Goal: Task Accomplishment & Management: Complete application form

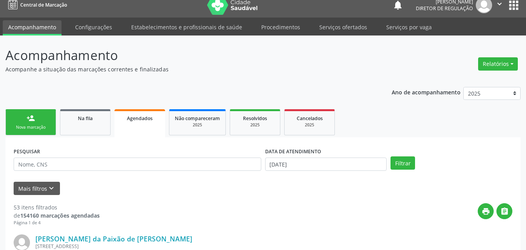
scroll to position [7, 0]
click at [37, 127] on div "Sucesso × O paciente foi agendado. Imprimir comprovante Cancel" at bounding box center [263, 125] width 526 height 250
click at [44, 117] on div "Sucesso × O paciente foi agendado. Imprimir comprovante Cancel" at bounding box center [263, 125] width 526 height 250
click at [33, 128] on div "Sucesso × O paciente foi agendado. Imprimir comprovante Cancel" at bounding box center [263, 125] width 526 height 250
click at [39, 129] on div "Sucesso × O paciente foi agendado. Imprimir comprovante Cancel" at bounding box center [263, 125] width 526 height 250
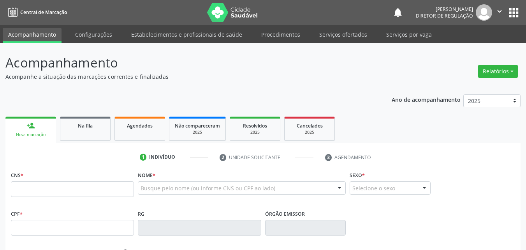
scroll to position [7, 0]
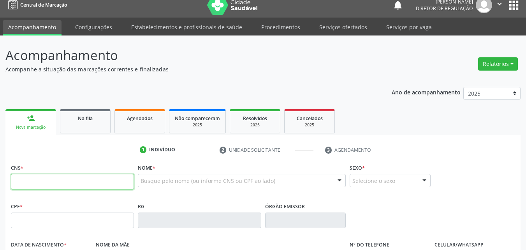
click at [83, 182] on input "text" at bounding box center [72, 182] width 123 height 16
type input "702 1027 3519 2296"
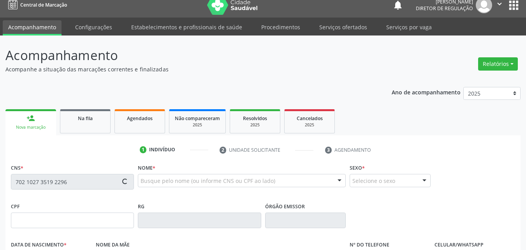
type input "018.463.234-01"
type input "18[DATE]"
type input "Aumerinda [PERSON_NAME]"
type input "[PHONE_NUMBER]"
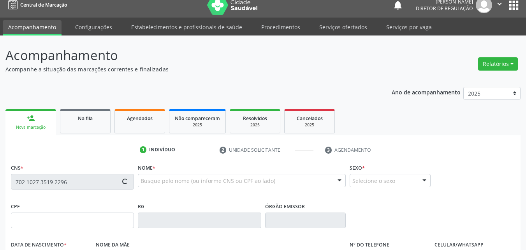
type input "S/N"
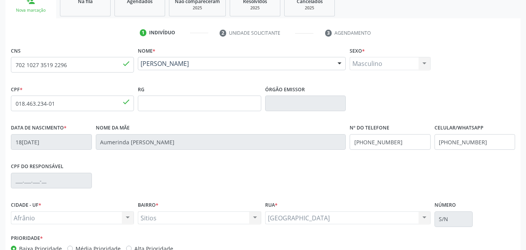
scroll to position [0, 0]
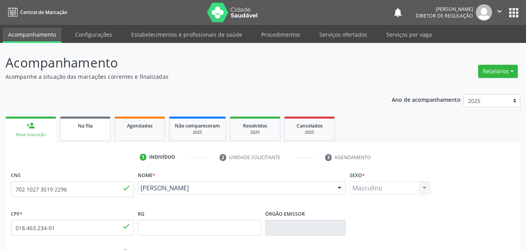
click at [90, 127] on span "Na fila" at bounding box center [85, 125] width 15 height 7
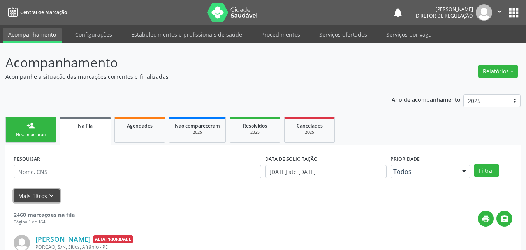
click at [53, 194] on icon "keyboard_arrow_down" at bounding box center [51, 195] width 9 height 9
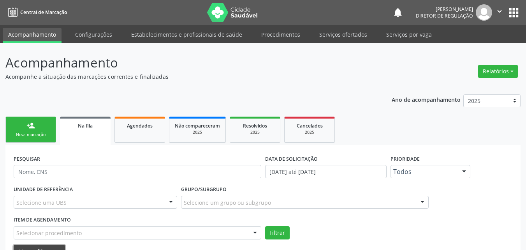
scroll to position [39, 0]
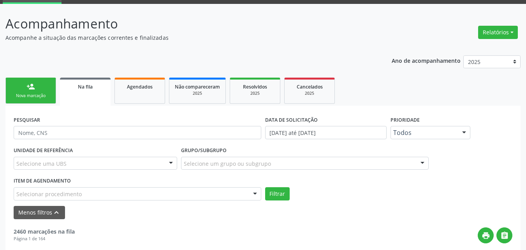
click at [125, 192] on div "Selecionar procedimento" at bounding box center [138, 193] width 248 height 13
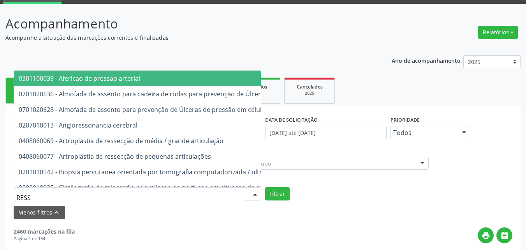
type input "RESSO"
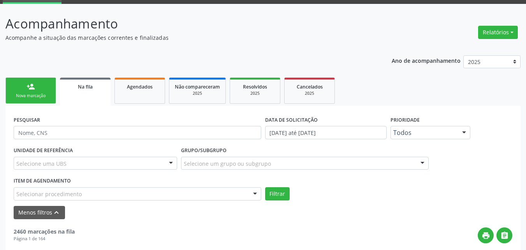
click at [42, 92] on link "person_add Nova marcação" at bounding box center [30, 90] width 51 height 26
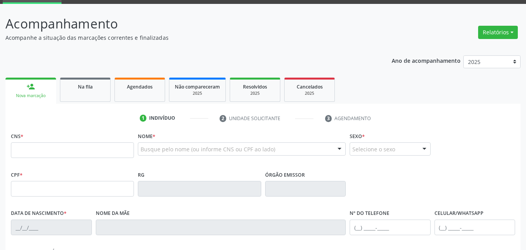
scroll to position [78, 0]
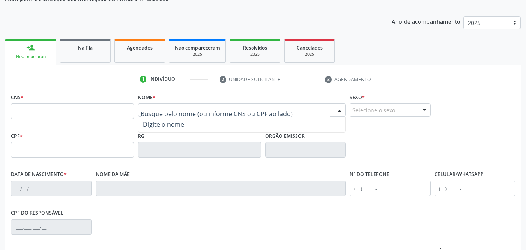
paste input "[PERSON_NAME]"
type input "[PERSON_NAME]"
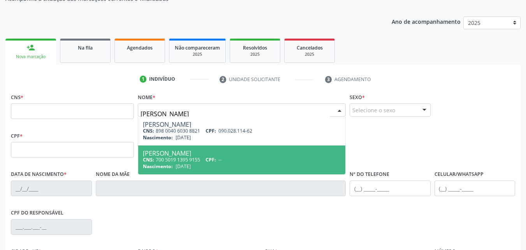
click at [275, 153] on div "[PERSON_NAME]" at bounding box center [242, 153] width 198 height 6
type input "700 5019 1395 9155"
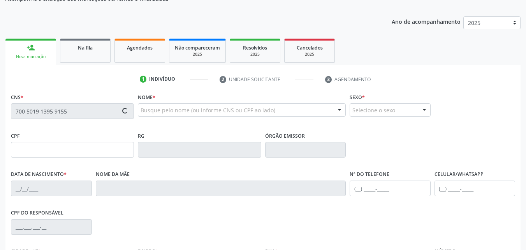
scroll to position [173, 0]
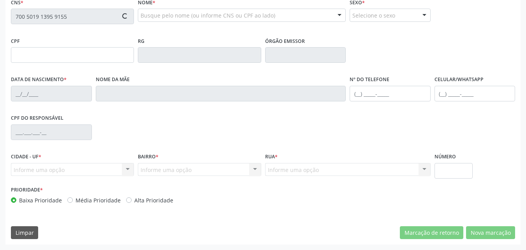
type input "[DATE]"
type input "[PERSON_NAME]"
type input "[PHONE_NUMBER]"
type input "S/N"
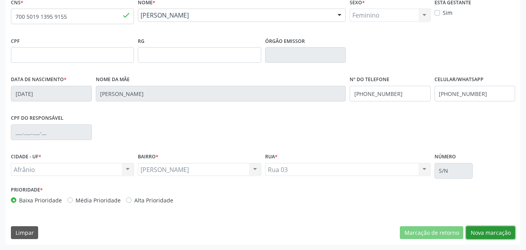
click at [488, 233] on button "Nova marcação" at bounding box center [490, 232] width 49 height 13
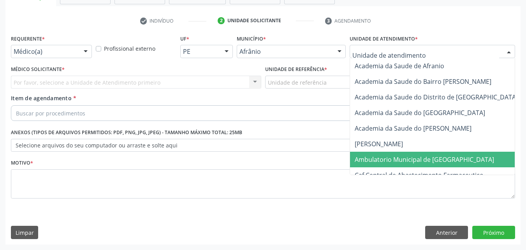
click at [399, 159] on span "Ambulatorio Municipal de [GEOGRAPHIC_DATA]" at bounding box center [424, 159] width 139 height 9
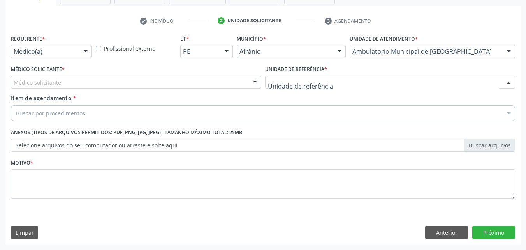
click at [328, 81] on div at bounding box center [390, 82] width 250 height 13
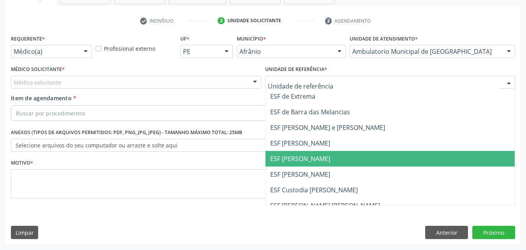
drag, startPoint x: 322, startPoint y: 159, endPoint x: 296, endPoint y: 148, distance: 29.0
click at [322, 159] on span "ESF [PERSON_NAME]" at bounding box center [391, 159] width 250 height 16
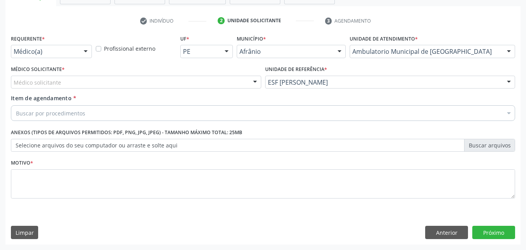
click at [146, 79] on div "Médico solicitante" at bounding box center [136, 82] width 250 height 13
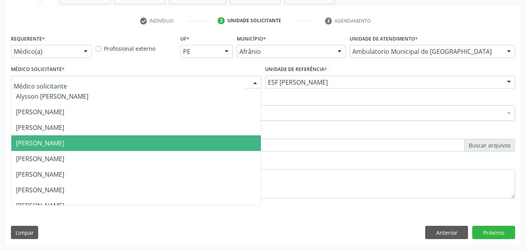
click at [136, 146] on span "[PERSON_NAME]" at bounding box center [136, 143] width 250 height 16
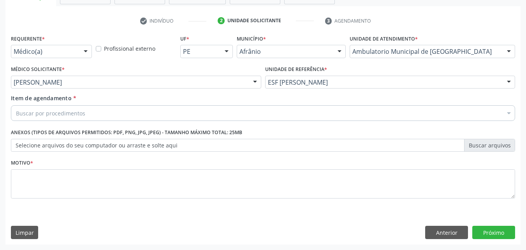
click at [120, 108] on div "Buscar por procedimentos" at bounding box center [263, 113] width 504 height 16
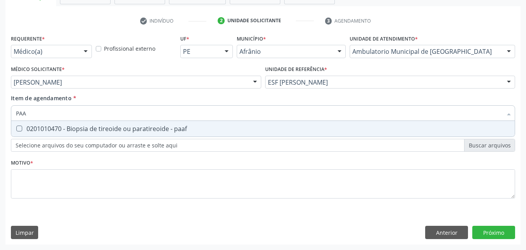
type input "PAAF"
click at [122, 129] on div "0201010470 - Biopsia de tireoide ou paratireoide - paaf" at bounding box center [263, 128] width 494 height 6
checkbox paaf "true"
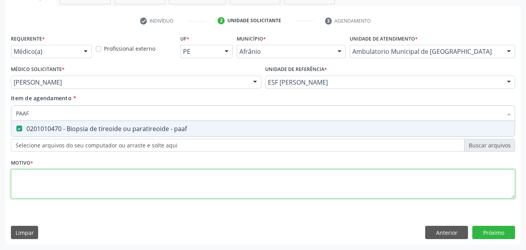
click at [116, 178] on div "Requerente * Médico(a) Médico(a) Enfermeiro(a) Paciente Nenhum resultado encont…" at bounding box center [263, 121] width 504 height 176
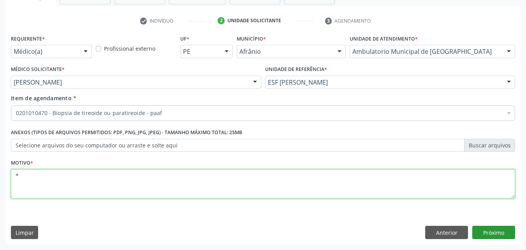
type textarea "*"
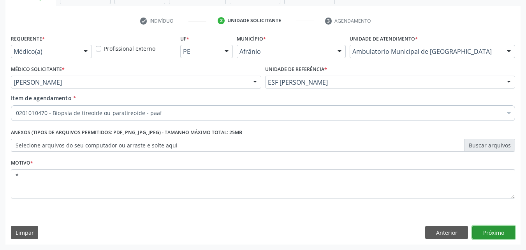
click at [500, 232] on button "Próximo" at bounding box center [493, 231] width 43 height 13
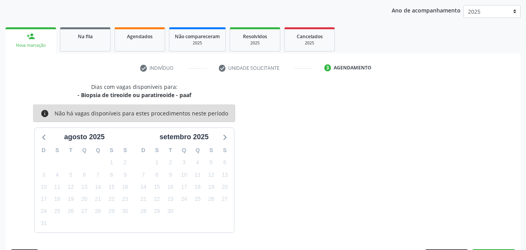
scroll to position [112, 0]
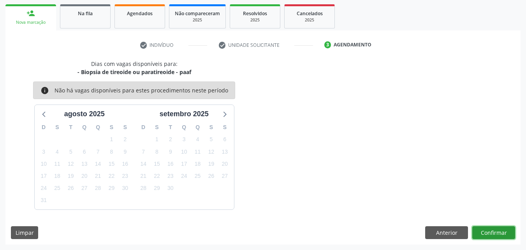
click at [491, 232] on button "Confirmar" at bounding box center [493, 232] width 43 height 13
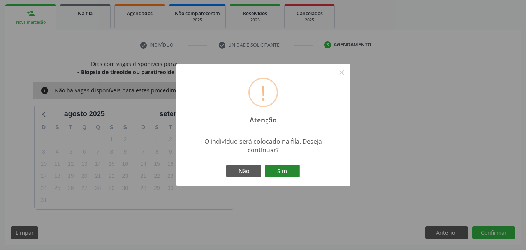
click at [293, 171] on button "Sim" at bounding box center [282, 170] width 35 height 13
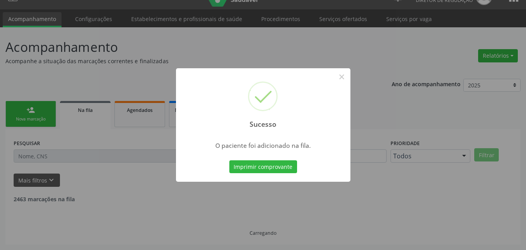
scroll to position [7, 0]
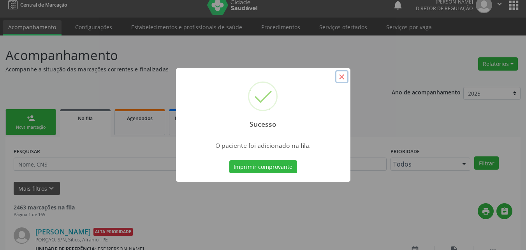
click at [344, 77] on button "×" at bounding box center [341, 76] width 13 height 13
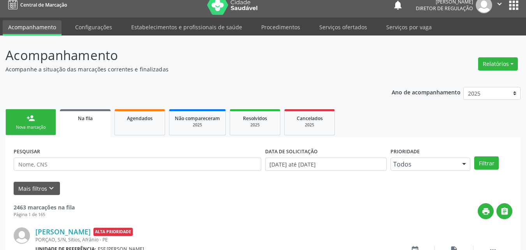
click at [49, 123] on link "person_add Nova marcação" at bounding box center [30, 122] width 51 height 26
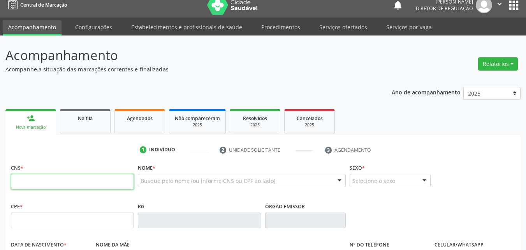
click at [72, 185] on input "text" at bounding box center [72, 182] width 123 height 16
type input "700 2009 8843 8626"
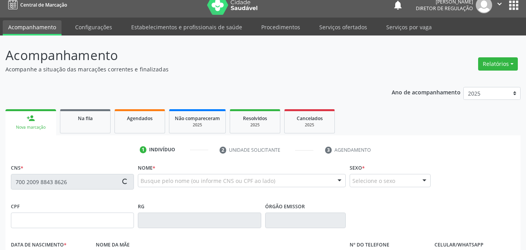
type input "032.834.874-05"
type input "07[DATE]"
type input "[PERSON_NAME]"
type input "[PHONE_NUMBER]"
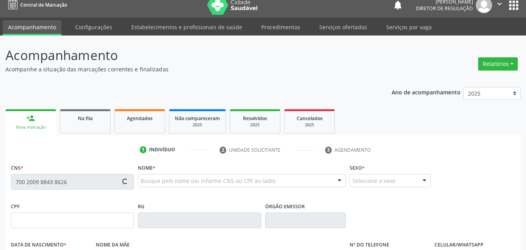
type input "040.593.404-13"
type input "S/N"
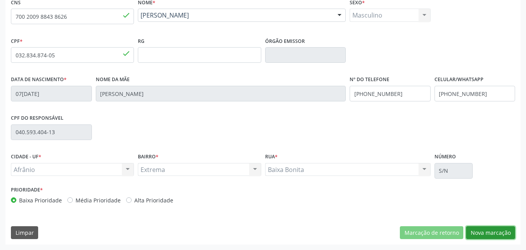
click at [495, 230] on button "Nova marcação" at bounding box center [490, 232] width 49 height 13
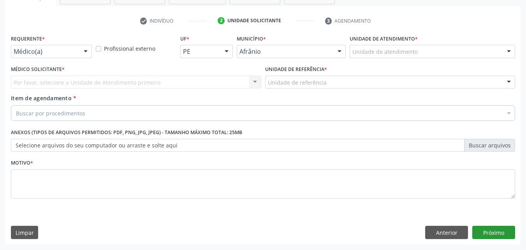
scroll to position [136, 0]
click at [418, 49] on div "Unidade de atendimento" at bounding box center [433, 51] width 166 height 13
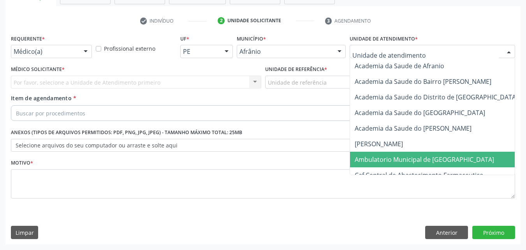
drag, startPoint x: 415, startPoint y: 162, endPoint x: 365, endPoint y: 146, distance: 52.2
click at [414, 162] on span "Ambulatorio Municipal de [GEOGRAPHIC_DATA]" at bounding box center [424, 159] width 139 height 9
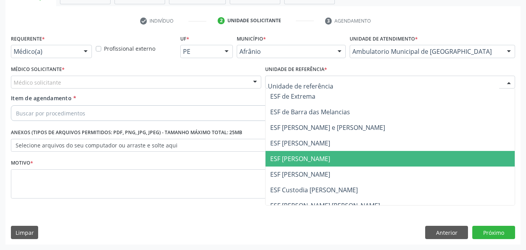
drag, startPoint x: 305, startPoint y: 158, endPoint x: 269, endPoint y: 154, distance: 35.7
click at [304, 158] on span "ESF [PERSON_NAME]" at bounding box center [300, 158] width 60 height 9
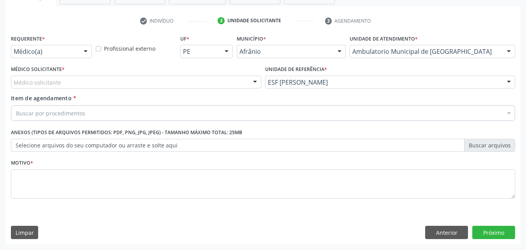
click at [183, 81] on div "Médico solicitante" at bounding box center [136, 82] width 250 height 13
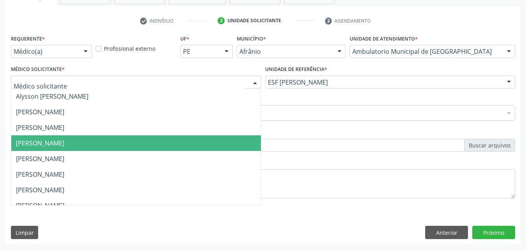
click at [171, 142] on span "[PERSON_NAME]" at bounding box center [136, 143] width 250 height 16
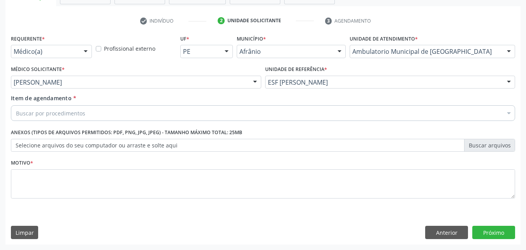
click at [141, 113] on div "Buscar por procedimentos" at bounding box center [263, 113] width 504 height 16
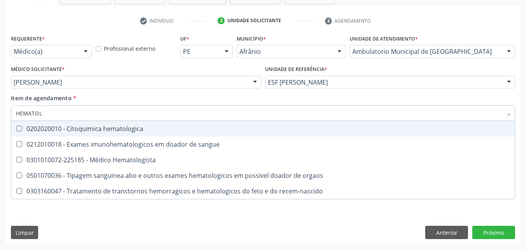
type input "HEMATOLO"
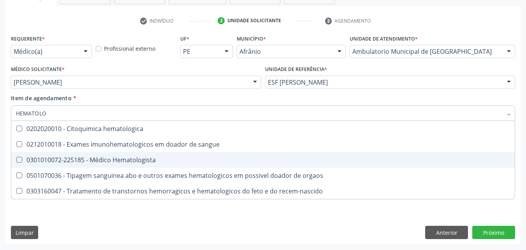
click at [143, 157] on div "0301010072-225185 - Médico Hematologista" at bounding box center [263, 160] width 494 height 6
checkbox Hematologista "true"
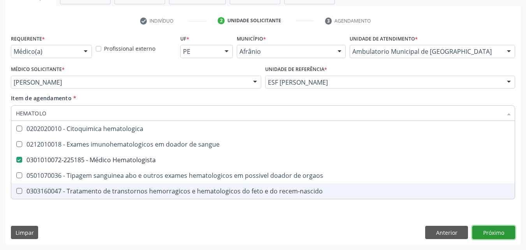
click at [497, 232] on div "Requerente * Médico(a) Médico(a) Enfermeiro(a) Paciente Nenhum resultado encont…" at bounding box center [262, 138] width 515 height 211
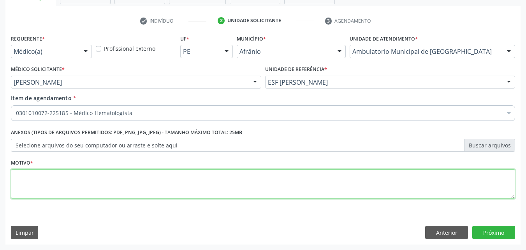
click at [163, 180] on textarea at bounding box center [263, 184] width 504 height 30
type textarea "RETORNO"
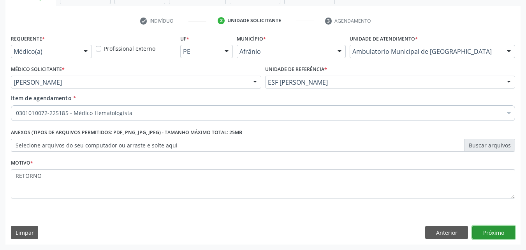
click at [490, 232] on button "Próximo" at bounding box center [493, 231] width 43 height 13
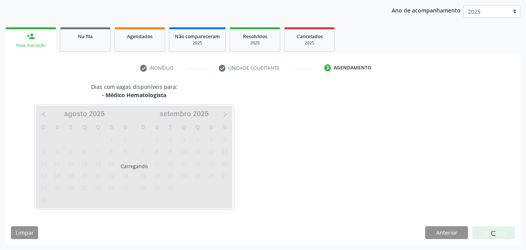
scroll to position [112, 0]
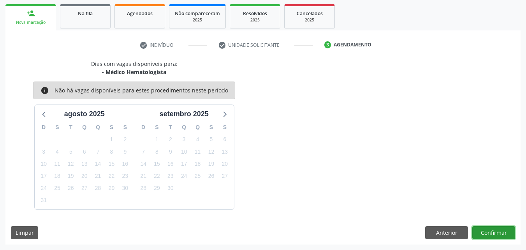
click at [492, 231] on button "Confirmar" at bounding box center [493, 232] width 43 height 13
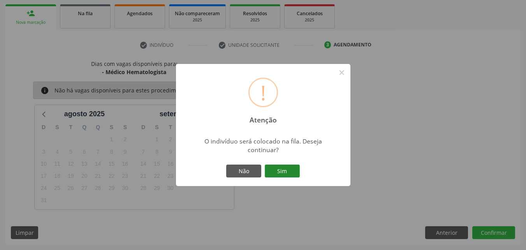
click at [288, 173] on button "Sim" at bounding box center [282, 170] width 35 height 13
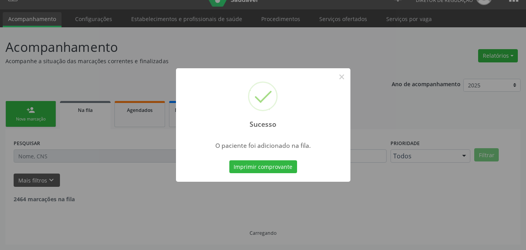
scroll to position [7, 0]
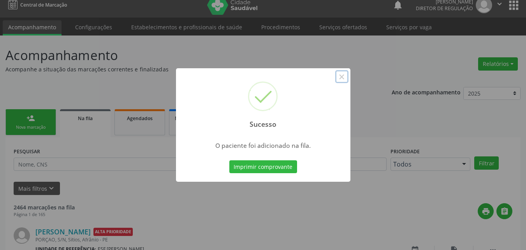
drag, startPoint x: 345, startPoint y: 77, endPoint x: 338, endPoint y: 81, distance: 7.3
click at [345, 77] on button "×" at bounding box center [341, 76] width 13 height 13
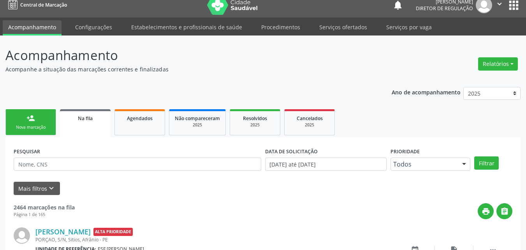
click at [36, 125] on div "Nova marcação" at bounding box center [30, 127] width 39 height 6
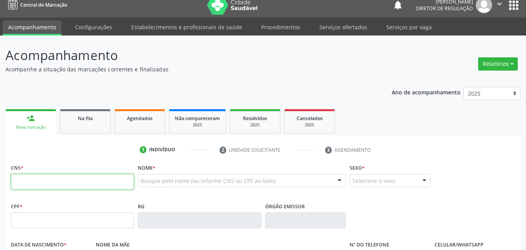
drag, startPoint x: 80, startPoint y: 183, endPoint x: 82, endPoint y: 179, distance: 4.4
click at [82, 179] on input "text" at bounding box center [72, 182] width 123 height 16
type input "700 8004 9050 0185"
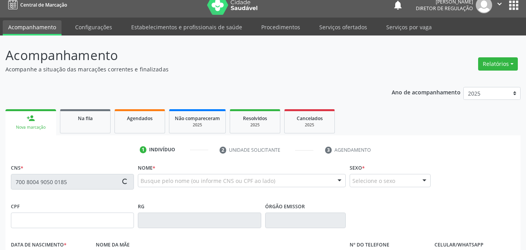
type input "105.488.224-09"
type input "30[DATE]"
type input "[PERSON_NAME]"
type input "[PHONE_NUMBER]"
type input "049.354.514-08"
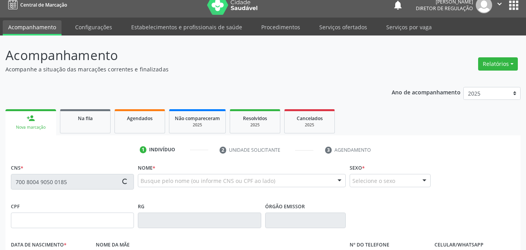
type input "107"
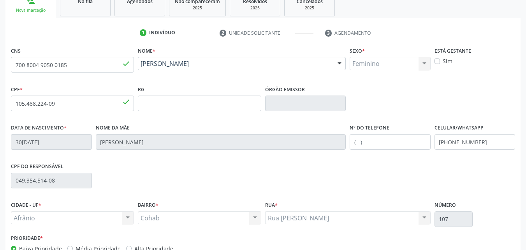
scroll to position [173, 0]
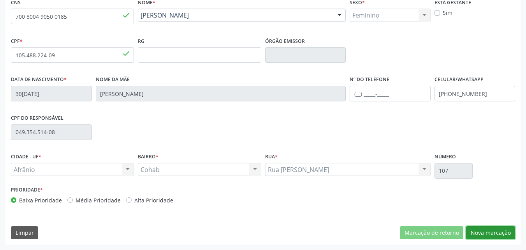
click at [496, 232] on button "Nova marcação" at bounding box center [490, 232] width 49 height 13
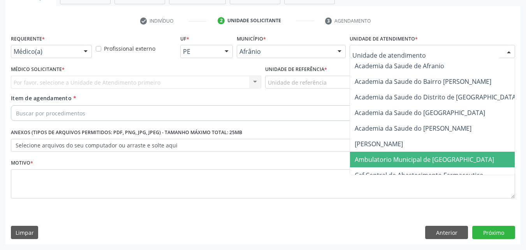
click at [408, 159] on span "Ambulatorio Municipal de [GEOGRAPHIC_DATA]" at bounding box center [424, 159] width 139 height 9
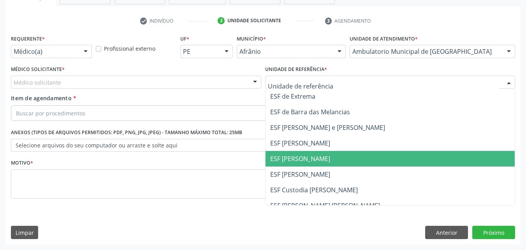
click at [302, 158] on span "ESF [PERSON_NAME]" at bounding box center [300, 158] width 60 height 9
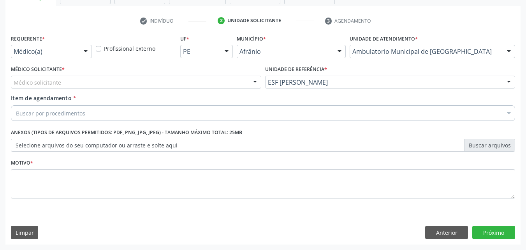
click at [139, 80] on div "Médico solicitante" at bounding box center [136, 82] width 250 height 13
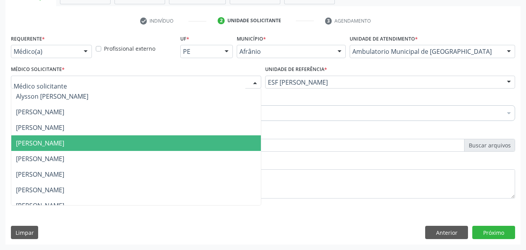
click at [130, 141] on span "[PERSON_NAME]" at bounding box center [136, 143] width 250 height 16
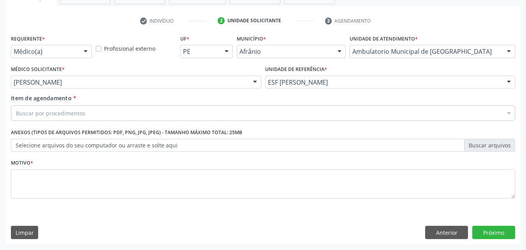
click at [116, 112] on div "Buscar por procedimentos" at bounding box center [263, 113] width 504 height 16
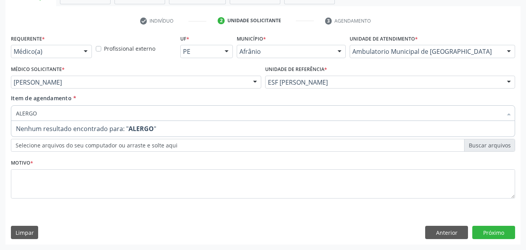
type input "ALERG"
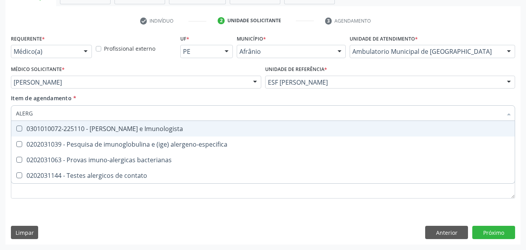
click at [122, 123] on span "0301010072-225110 - [PERSON_NAME] e Imunologista" at bounding box center [263, 129] width 504 height 16
checkbox Imunologista "true"
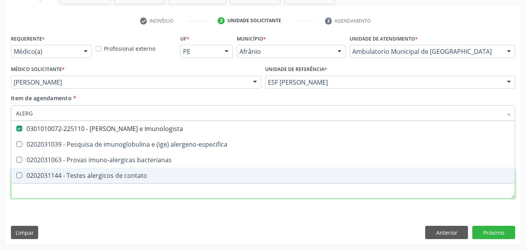
click at [106, 193] on div "Requerente * Médico(a) Médico(a) Enfermeiro(a) Paciente Nenhum resultado encont…" at bounding box center [263, 121] width 504 height 176
checkbox alergeno-especifica "true"
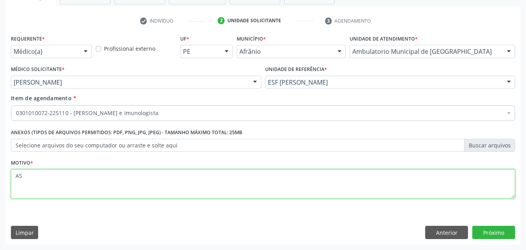
type textarea "A"
type textarea "ALERGIA"
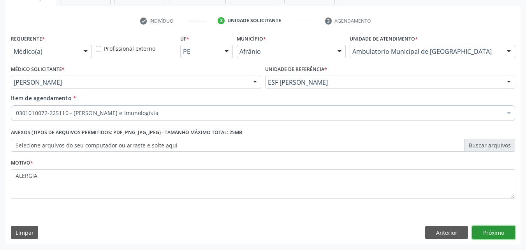
click at [497, 233] on button "Próximo" at bounding box center [493, 231] width 43 height 13
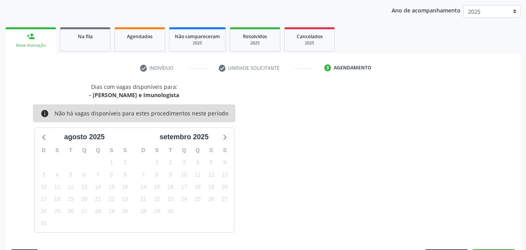
scroll to position [112, 0]
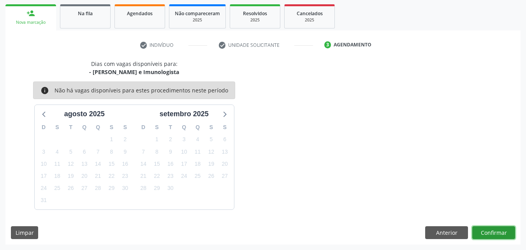
click at [491, 229] on button "Confirmar" at bounding box center [493, 232] width 43 height 13
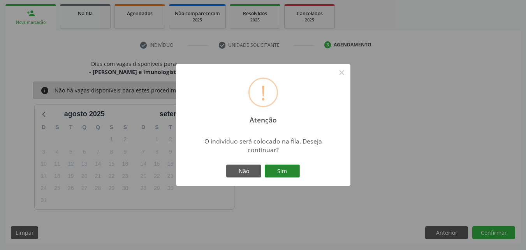
click at [292, 171] on button "Sim" at bounding box center [282, 170] width 35 height 13
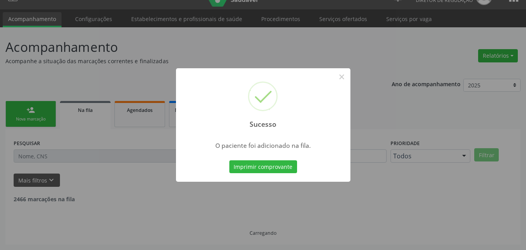
scroll to position [7, 0]
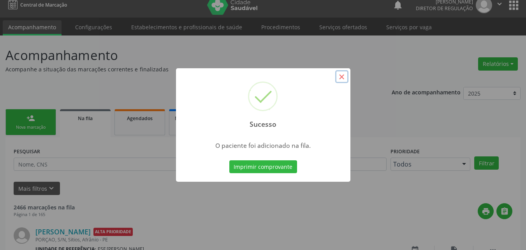
click at [344, 75] on button "×" at bounding box center [341, 76] width 13 height 13
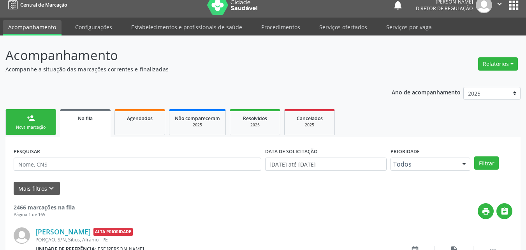
click at [39, 123] on link "person_add Nova marcação" at bounding box center [30, 122] width 51 height 26
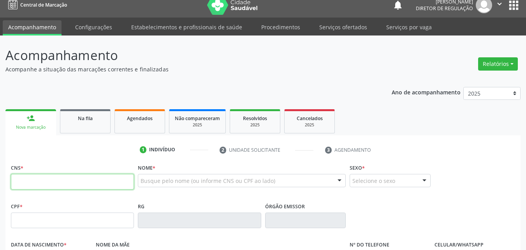
click at [98, 180] on input "text" at bounding box center [72, 182] width 123 height 16
type input "700 2034 0326 2920"
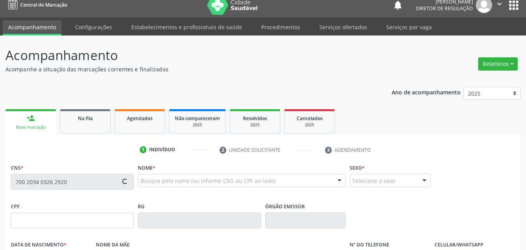
type input "036.513.604-23"
type input "1[DATE]"
type input "[PERSON_NAME]"
type input "[PHONE_NUMBER]"
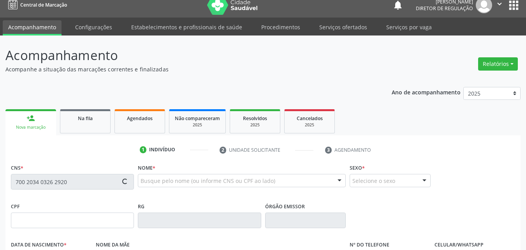
type input "375.843.754-72"
type input "S/N"
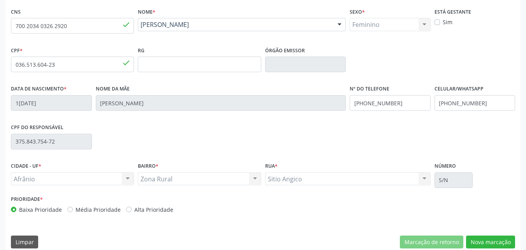
scroll to position [173, 0]
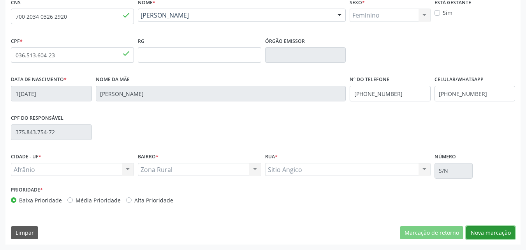
click at [496, 232] on button "Nova marcação" at bounding box center [490, 232] width 49 height 13
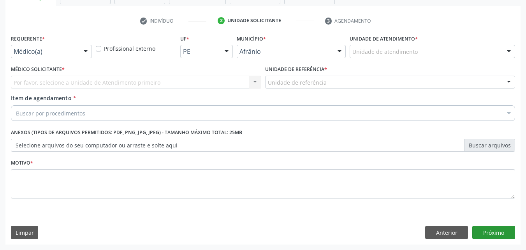
scroll to position [136, 0]
click at [400, 47] on div "Unidade de atendimento" at bounding box center [433, 51] width 166 height 13
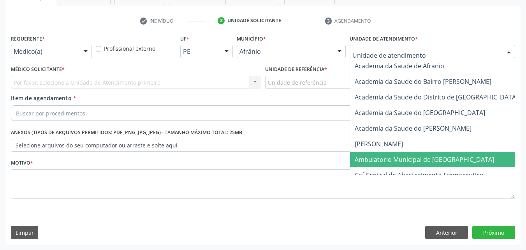
click at [395, 157] on span "Ambulatorio Municipal de [GEOGRAPHIC_DATA]" at bounding box center [424, 159] width 139 height 9
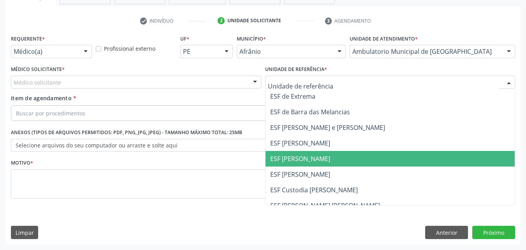
click at [315, 157] on span "ESF [PERSON_NAME]" at bounding box center [300, 158] width 60 height 9
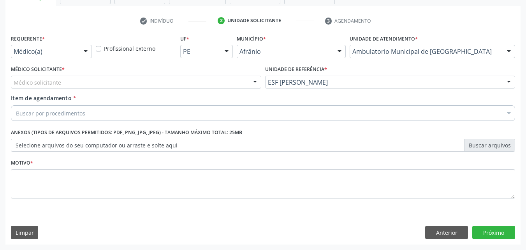
click at [184, 78] on div "Médico solicitante" at bounding box center [136, 82] width 250 height 13
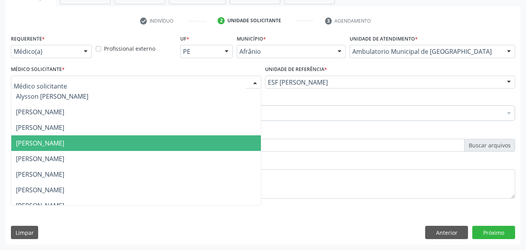
click at [158, 138] on span "[PERSON_NAME]" at bounding box center [136, 143] width 250 height 16
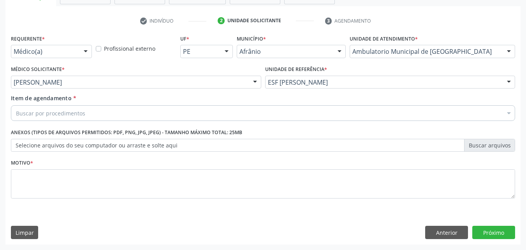
click at [143, 110] on div "Buscar por procedimentos" at bounding box center [263, 113] width 504 height 16
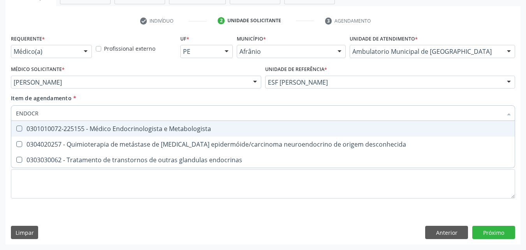
type input "ENDOCRI"
click at [146, 128] on div "0301010072-225155 - Médico Endocrinologista e Metabologista" at bounding box center [263, 128] width 494 height 6
checkbox Metabologista "true"
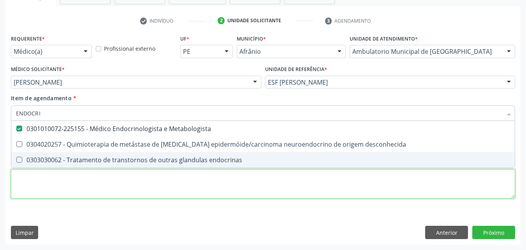
click at [128, 177] on div "Requerente * Médico(a) Médico(a) Enfermeiro(a) Paciente Nenhum resultado encont…" at bounding box center [263, 121] width 504 height 176
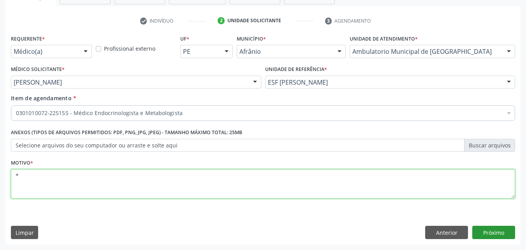
type textarea "*"
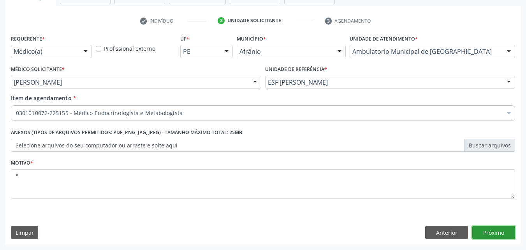
click at [494, 231] on button "Próximo" at bounding box center [493, 231] width 43 height 13
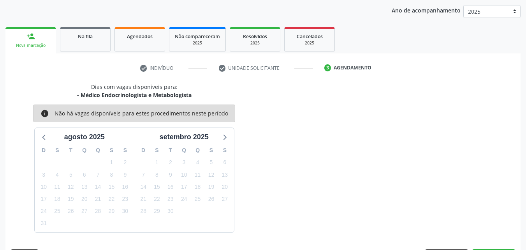
scroll to position [112, 0]
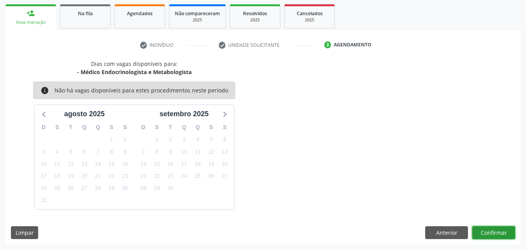
click at [487, 229] on button "Confirmar" at bounding box center [493, 232] width 43 height 13
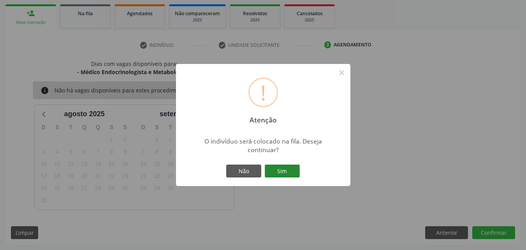
click at [293, 172] on button "Sim" at bounding box center [282, 170] width 35 height 13
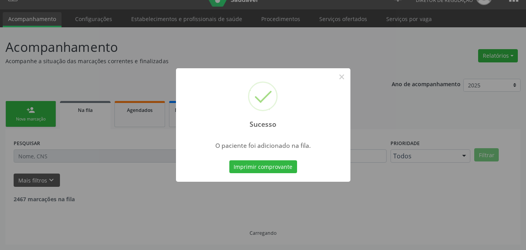
scroll to position [7, 0]
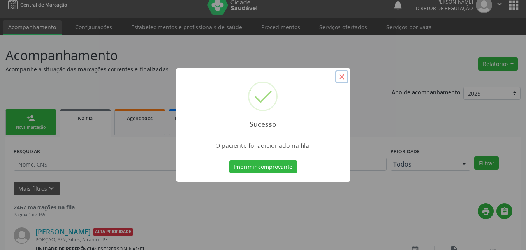
click at [341, 77] on button "×" at bounding box center [341, 76] width 13 height 13
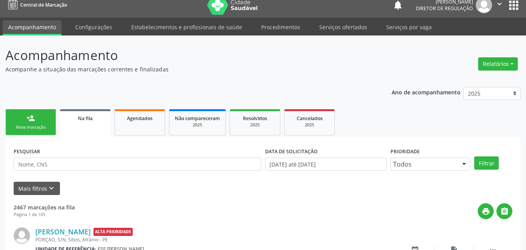
click at [51, 125] on link "person_add Nova marcação" at bounding box center [30, 122] width 51 height 26
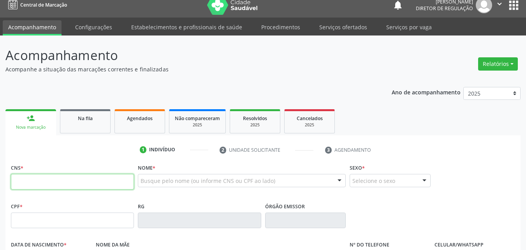
click at [69, 180] on input "text" at bounding box center [72, 182] width 123 height 16
type input "702 4080 1607 4623"
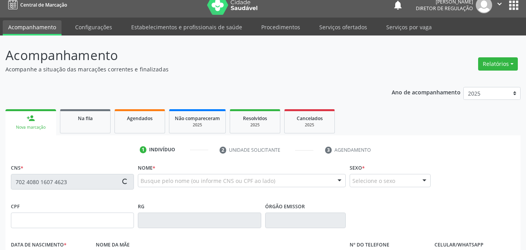
type input "138.222.724-85"
type input "[DATE]"
type input "Cicera [PERSON_NAME]"
type input "[PHONE_NUMBER]"
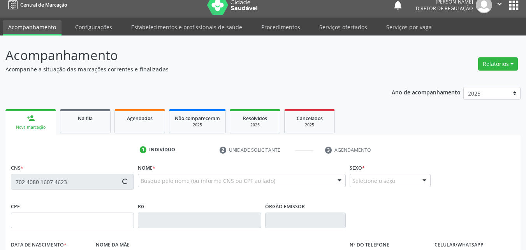
type input "055.835.124-74"
type input "S/N"
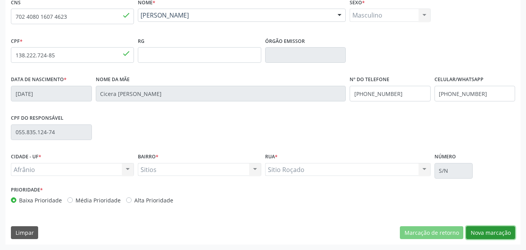
click at [479, 231] on button "Nova marcação" at bounding box center [490, 232] width 49 height 13
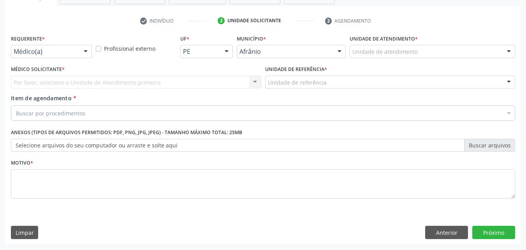
scroll to position [136, 0]
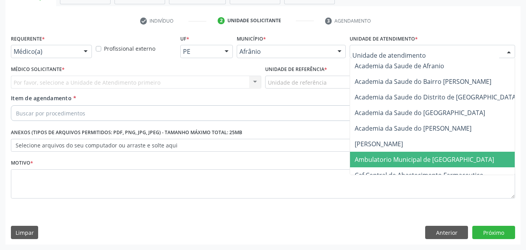
drag, startPoint x: 379, startPoint y: 159, endPoint x: 344, endPoint y: 149, distance: 36.6
click at [379, 158] on span "Ambulatorio Municipal de [GEOGRAPHIC_DATA]" at bounding box center [424, 159] width 139 height 9
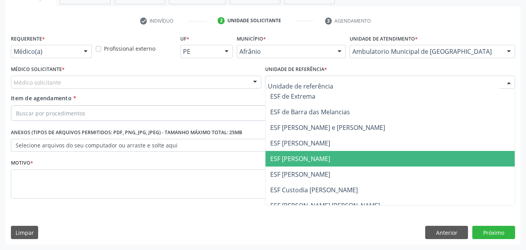
drag, startPoint x: 289, startPoint y: 158, endPoint x: 271, endPoint y: 154, distance: 18.0
click at [287, 158] on span "ESF [PERSON_NAME]" at bounding box center [300, 158] width 60 height 9
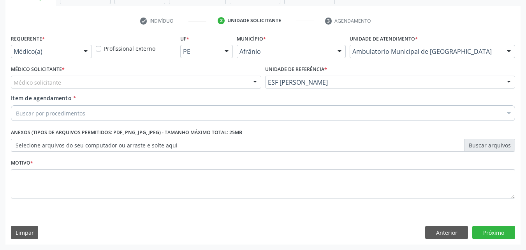
click at [96, 81] on div "Médico solicitante" at bounding box center [136, 82] width 250 height 13
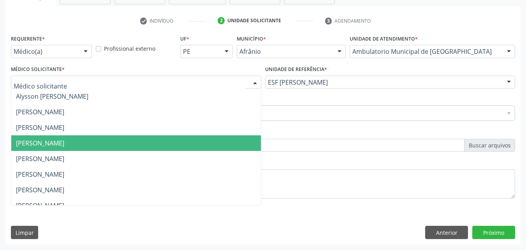
click at [64, 141] on span "[PERSON_NAME]" at bounding box center [40, 143] width 48 height 9
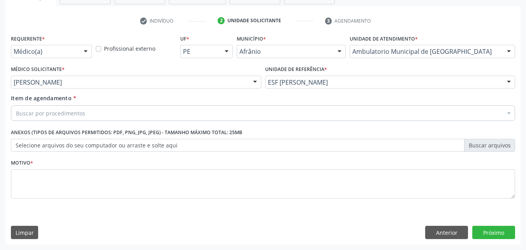
click at [100, 111] on div "Buscar por procedimentos" at bounding box center [263, 113] width 504 height 16
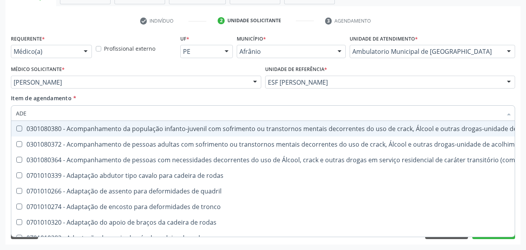
type input "ADEN"
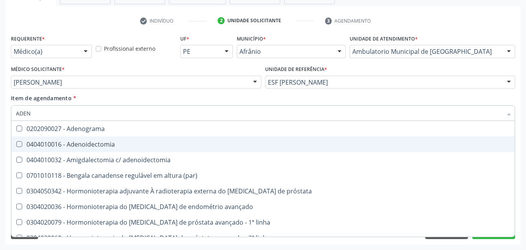
click at [103, 145] on div "0404010016 - Adenoidectomia" at bounding box center [263, 144] width 494 height 6
checkbox Adenoidectomia "true"
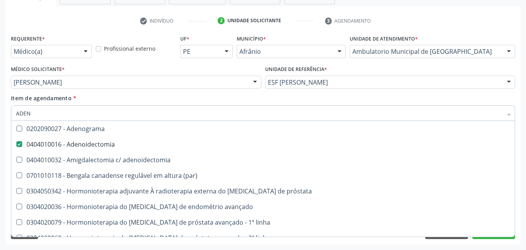
scroll to position [117, 0]
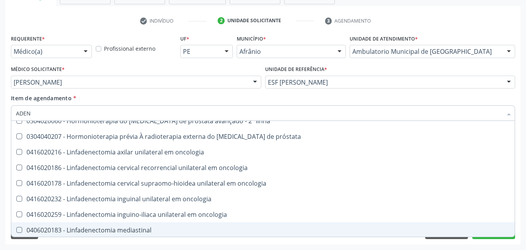
click at [187, 241] on div "Requerente * Médico(a) Médico(a) Enfermeiro(a) Paciente Nenhum resultado encont…" at bounding box center [262, 138] width 515 height 211
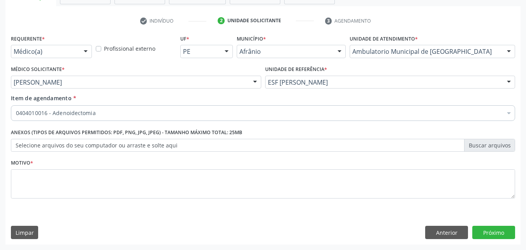
scroll to position [0, 0]
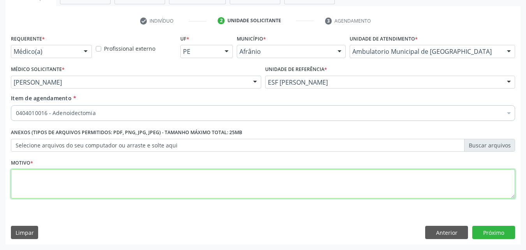
click at [120, 180] on textarea at bounding box center [263, 184] width 504 height 30
type textarea "T"
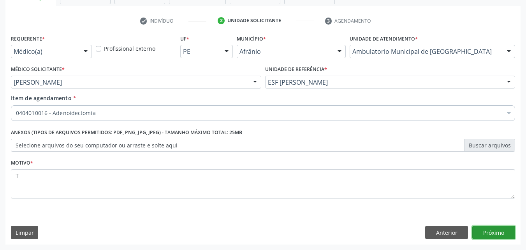
click at [493, 229] on button "Próximo" at bounding box center [493, 231] width 43 height 13
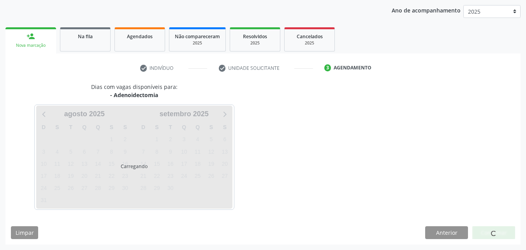
scroll to position [112, 0]
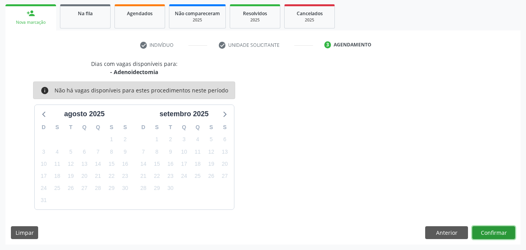
click at [506, 229] on button "Confirmar" at bounding box center [493, 232] width 43 height 13
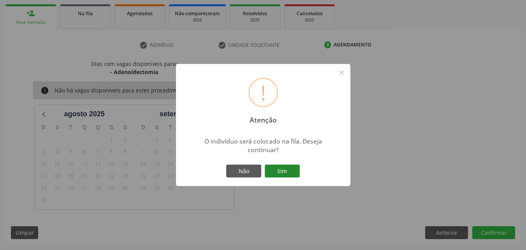
click at [284, 171] on button "Sim" at bounding box center [282, 170] width 35 height 13
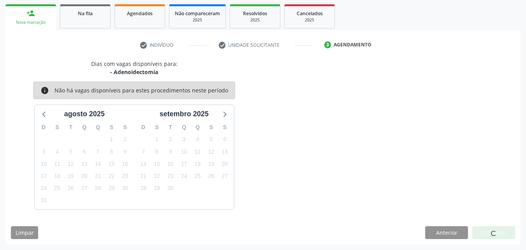
scroll to position [7, 0]
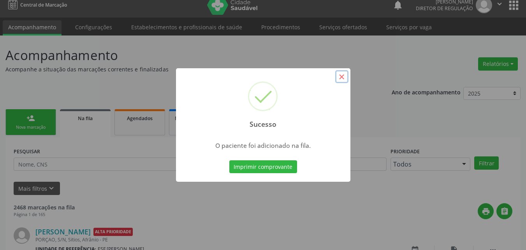
click at [342, 79] on button "×" at bounding box center [341, 76] width 13 height 13
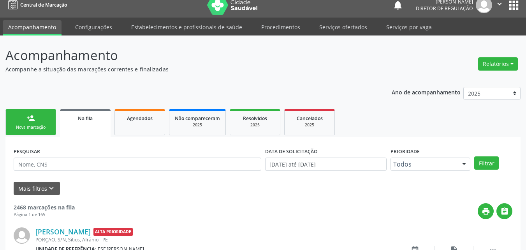
click at [41, 126] on div "Nova marcação" at bounding box center [30, 127] width 39 height 6
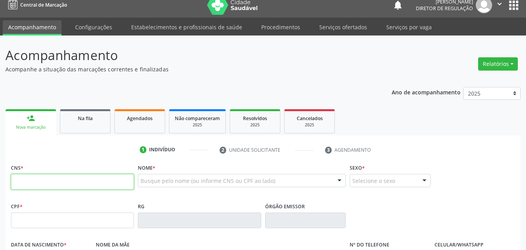
click at [86, 184] on input "text" at bounding box center [72, 182] width 123 height 16
type input "700 0021 9025 0107"
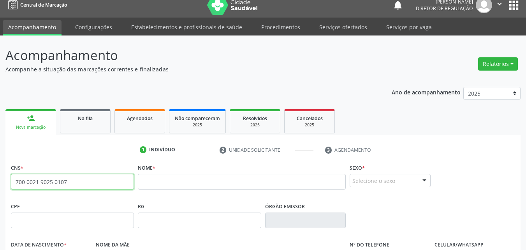
drag, startPoint x: 76, startPoint y: 183, endPoint x: 0, endPoint y: 184, distance: 76.3
click at [0, 184] on div "Acompanhamento Acompanhe a situação das marcações correntes e finalizadas Relat…" at bounding box center [263, 224] width 526 height 379
type input "708 6020 7892 5483"
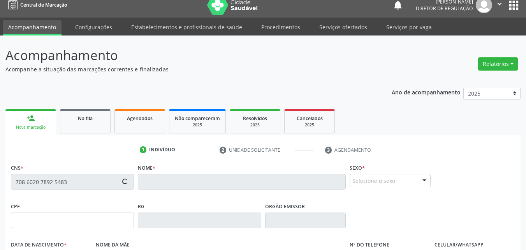
type input "[DATE]"
type input "Gildete [PERSON_NAME]"
type input "[PHONE_NUMBER]"
type input "131"
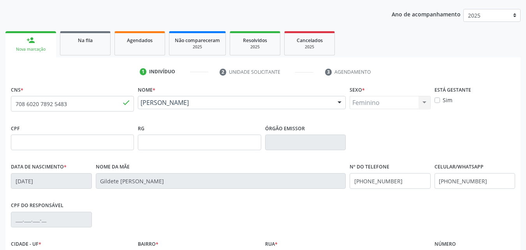
scroll to position [173, 0]
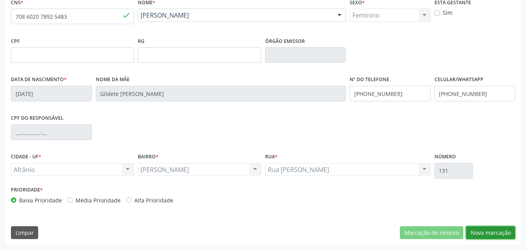
click at [483, 233] on button "Nova marcação" at bounding box center [490, 232] width 49 height 13
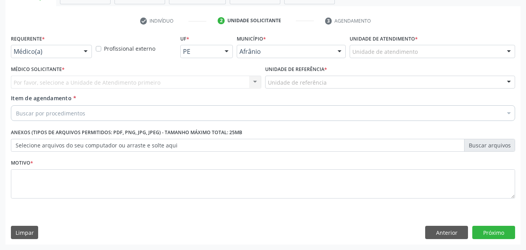
scroll to position [136, 0]
click at [431, 53] on div "Unidade de atendimento" at bounding box center [433, 51] width 166 height 13
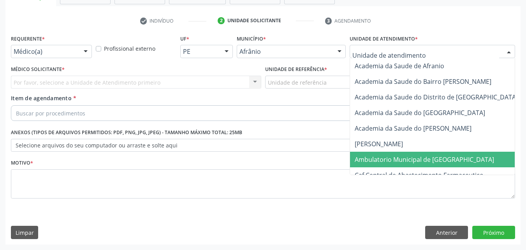
click at [431, 159] on span "Ambulatorio Municipal de [GEOGRAPHIC_DATA]" at bounding box center [424, 159] width 139 height 9
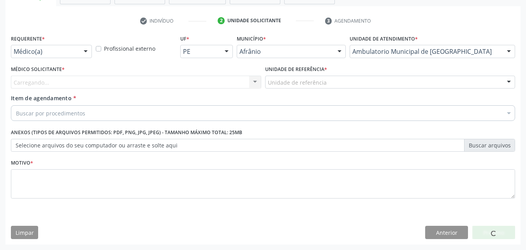
click at [332, 82] on div "Unidade de referência" at bounding box center [390, 82] width 250 height 13
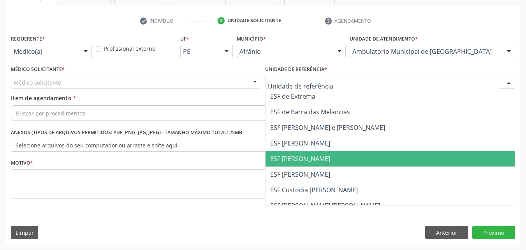
click at [347, 158] on span "ESF [PERSON_NAME]" at bounding box center [391, 159] width 250 height 16
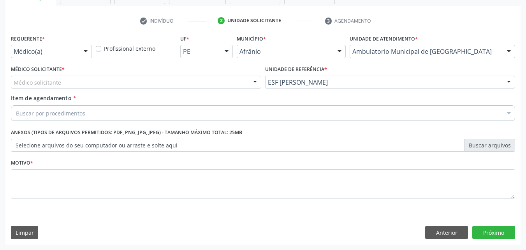
click at [125, 111] on div "Buscar por procedimentos" at bounding box center [263, 113] width 504 height 16
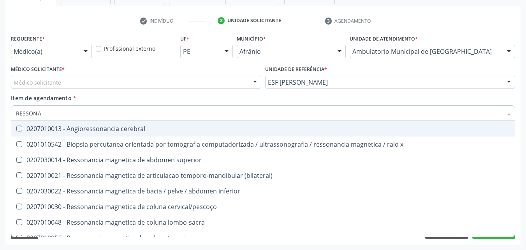
type input "RESSONAN"
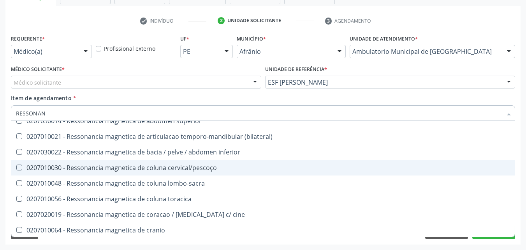
scroll to position [78, 0]
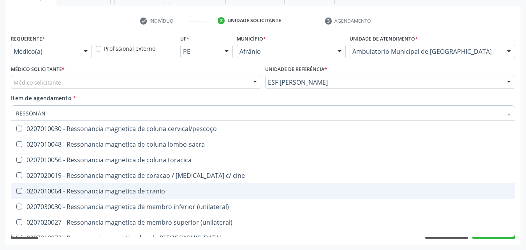
click at [148, 191] on div "0207010064 - Ressonancia magnetica de cranio" at bounding box center [263, 191] width 494 height 6
checkbox cranio "true"
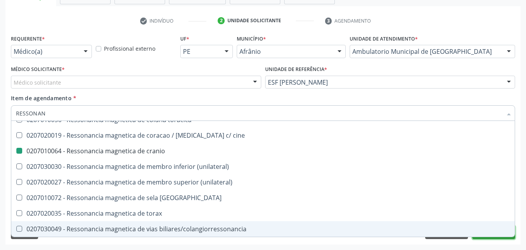
click at [503, 237] on button "Próximo" at bounding box center [493, 231] width 43 height 13
checkbox x "true"
checkbox cranio "false"
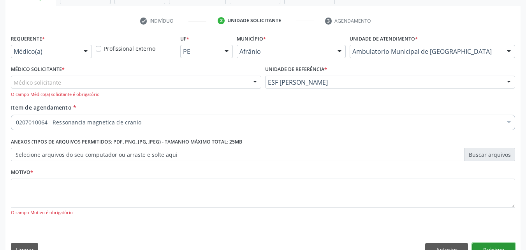
scroll to position [0, 0]
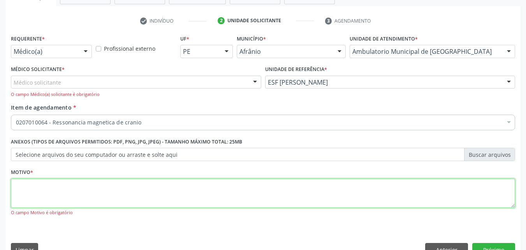
click at [102, 191] on textarea at bounding box center [263, 193] width 504 height 30
type textarea "*"
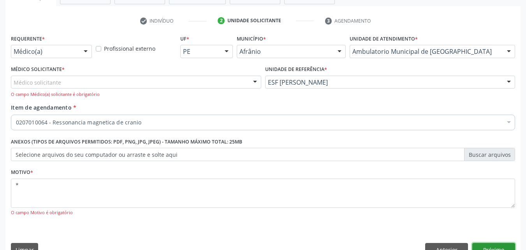
click at [493, 247] on button "Próximo" at bounding box center [493, 249] width 43 height 13
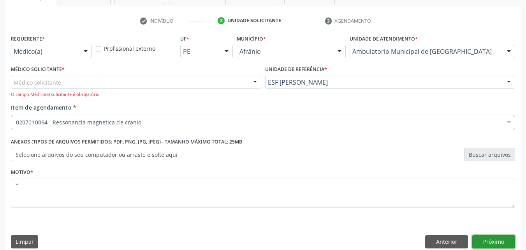
scroll to position [146, 0]
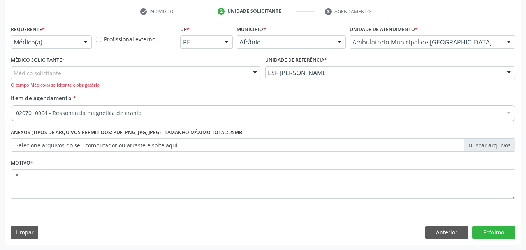
click at [127, 70] on div "Médico solicitante" at bounding box center [136, 72] width 250 height 13
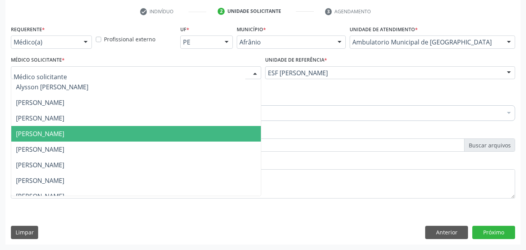
click at [64, 135] on span "[PERSON_NAME]" at bounding box center [40, 133] width 48 height 9
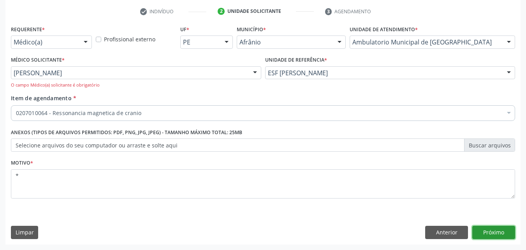
click at [505, 232] on button "Próximo" at bounding box center [493, 231] width 43 height 13
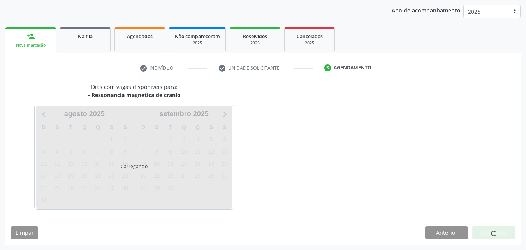
scroll to position [89, 0]
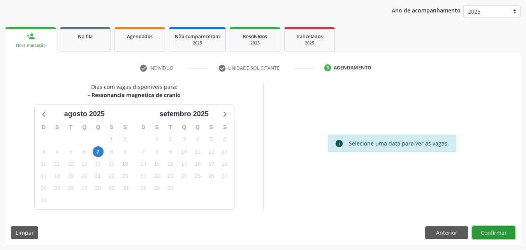
click at [487, 233] on button "Confirmar" at bounding box center [493, 232] width 43 height 13
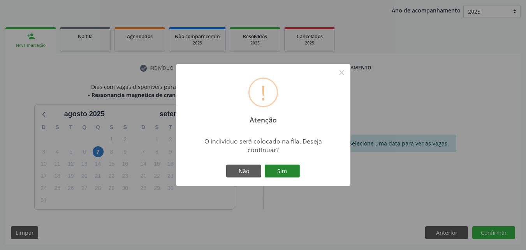
click at [291, 172] on button "Sim" at bounding box center [282, 170] width 35 height 13
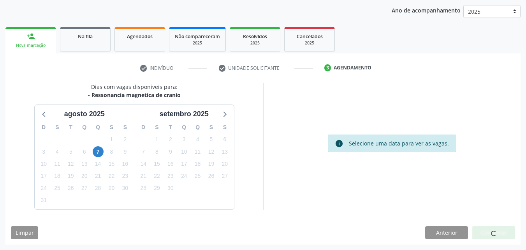
scroll to position [7, 0]
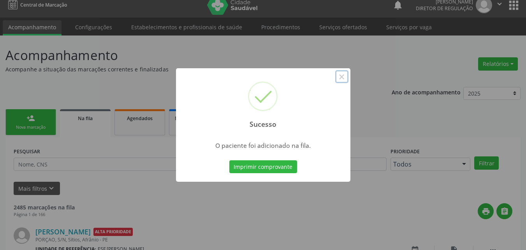
click at [343, 73] on button "×" at bounding box center [341, 76] width 13 height 13
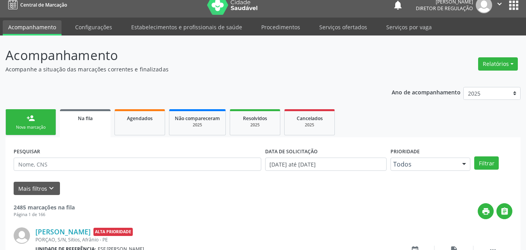
click at [42, 118] on link "person_add Nova marcação" at bounding box center [30, 122] width 51 height 26
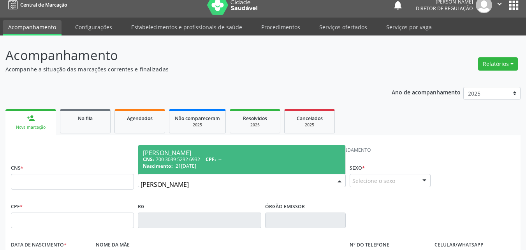
type input "[PERSON_NAME] D"
click at [156, 152] on div "[PERSON_NAME]" at bounding box center [242, 153] width 198 height 6
type input "700 3039 5292 6932"
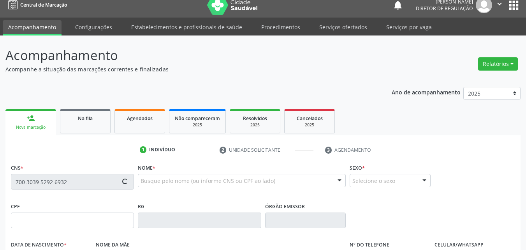
type input "21[DATE]"
type input "[PERSON_NAME]"
type input "[PHONE_NUMBER]"
type input "S/N"
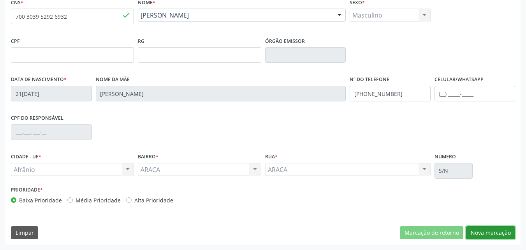
click at [494, 231] on button "Nova marcação" at bounding box center [490, 232] width 49 height 13
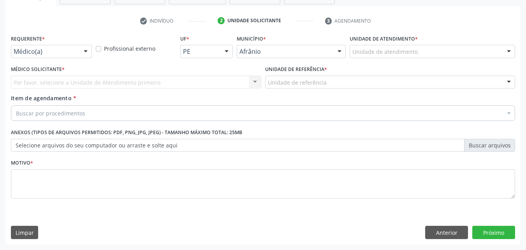
scroll to position [136, 0]
click at [431, 50] on div "Unidade de atendimento" at bounding box center [433, 51] width 166 height 13
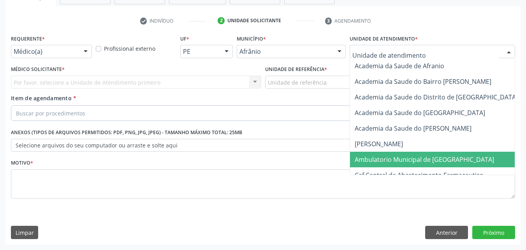
drag, startPoint x: 407, startPoint y: 159, endPoint x: 392, endPoint y: 157, distance: 14.9
click at [405, 158] on span "Ambulatorio Municipal de [GEOGRAPHIC_DATA]" at bounding box center [424, 159] width 139 height 9
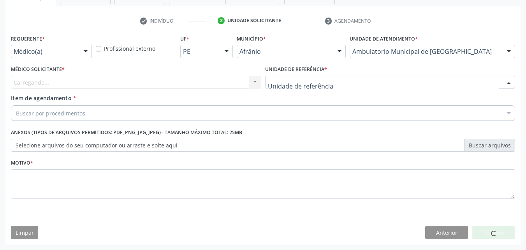
click at [325, 81] on div at bounding box center [390, 82] width 250 height 13
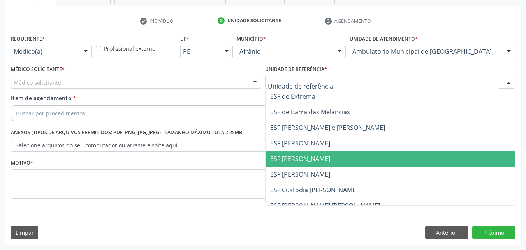
click at [318, 158] on span "ESF [PERSON_NAME]" at bounding box center [300, 158] width 60 height 9
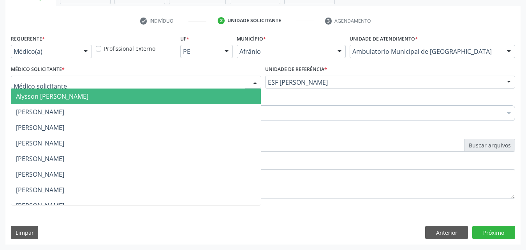
click at [176, 78] on div at bounding box center [136, 82] width 250 height 13
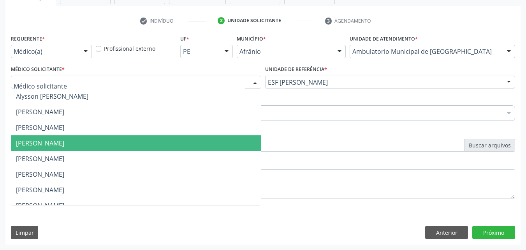
click at [149, 140] on span "[PERSON_NAME]" at bounding box center [136, 143] width 250 height 16
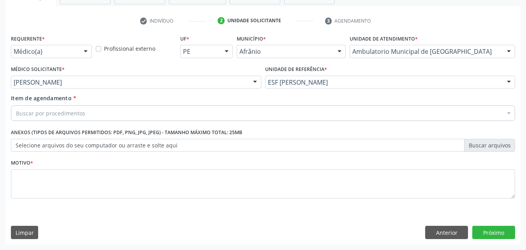
click at [100, 111] on div "Buscar por procedimentos" at bounding box center [263, 113] width 504 height 16
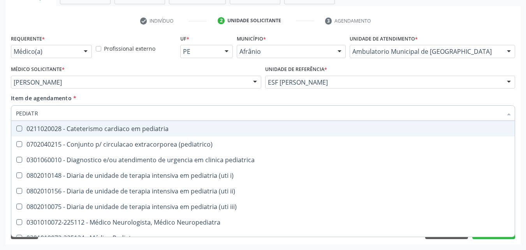
type input "PEDIATRA"
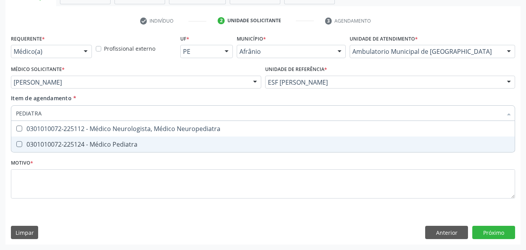
click at [108, 143] on div "0301010072-225124 - Médico Pediatra" at bounding box center [263, 144] width 494 height 6
checkbox Pediatra "true"
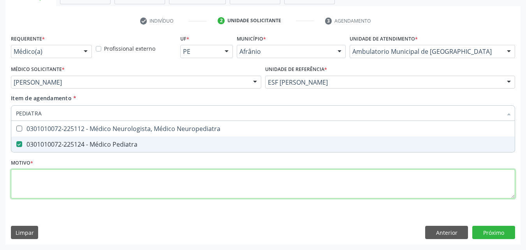
click at [112, 174] on div "Requerente * Médico(a) Médico(a) Enfermeiro(a) Paciente Nenhum resultado encont…" at bounding box center [263, 121] width 504 height 176
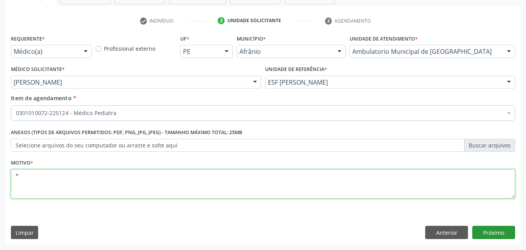
type textarea "*"
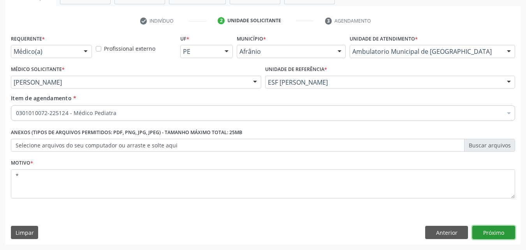
click at [498, 233] on button "Próximo" at bounding box center [493, 231] width 43 height 13
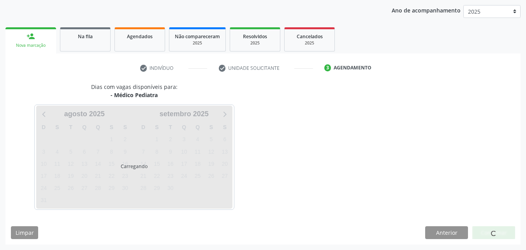
scroll to position [112, 0]
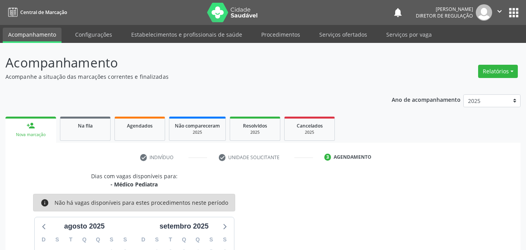
scroll to position [112, 0]
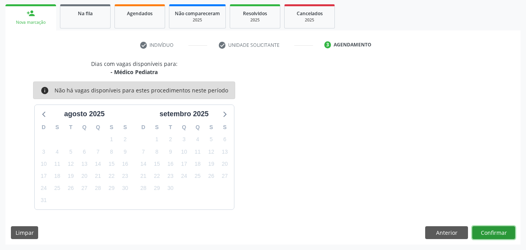
click at [499, 233] on button "Confirmar" at bounding box center [493, 232] width 43 height 13
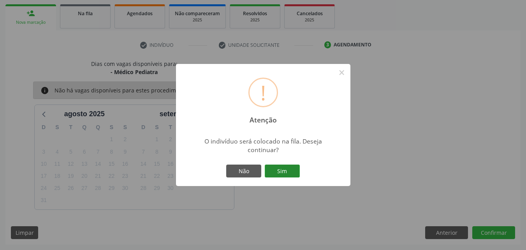
click at [290, 169] on button "Sim" at bounding box center [282, 170] width 35 height 13
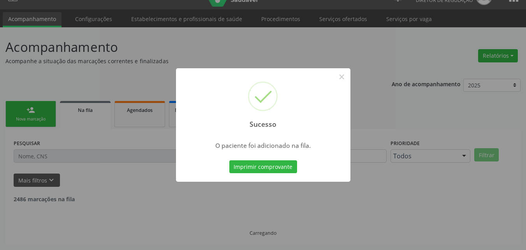
scroll to position [7, 0]
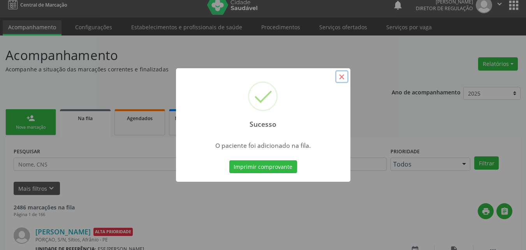
click at [341, 77] on button "×" at bounding box center [341, 76] width 13 height 13
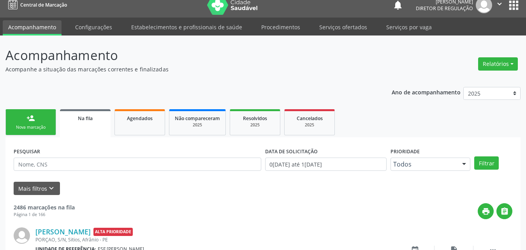
click at [42, 125] on div "Nova marcação" at bounding box center [30, 127] width 39 height 6
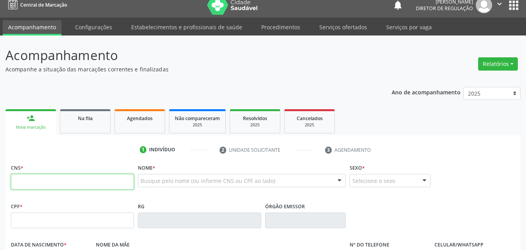
click at [118, 181] on input "text" at bounding box center [72, 182] width 123 height 16
type input "709 2032 3127 6639"
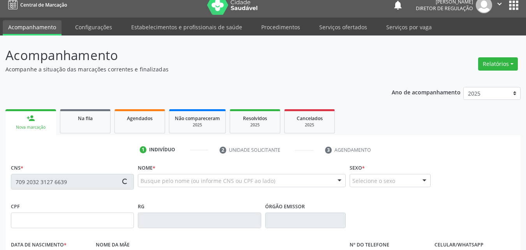
type input "04/07/2022"
type input "Mileny Rodrigues"
type input "S/N"
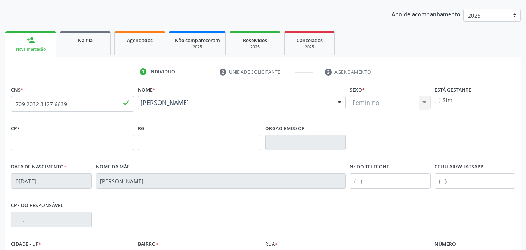
scroll to position [173, 0]
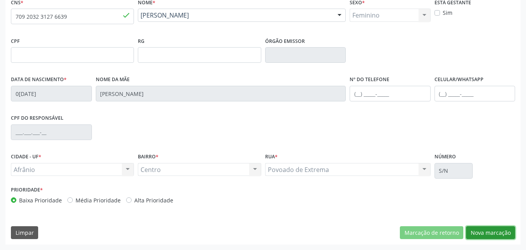
click at [502, 231] on button "Nova marcação" at bounding box center [490, 232] width 49 height 13
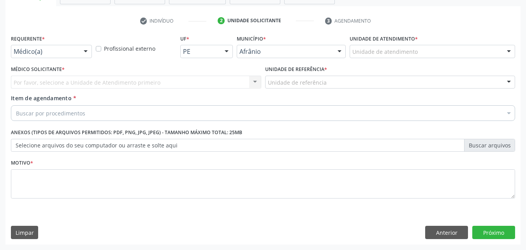
scroll to position [136, 0]
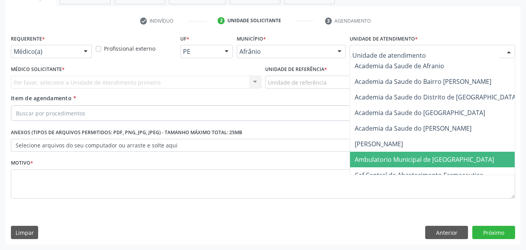
drag, startPoint x: 384, startPoint y: 159, endPoint x: 317, endPoint y: 122, distance: 76.7
click at [381, 157] on span "Ambulatorio Municipal de [GEOGRAPHIC_DATA]" at bounding box center [424, 159] width 139 height 9
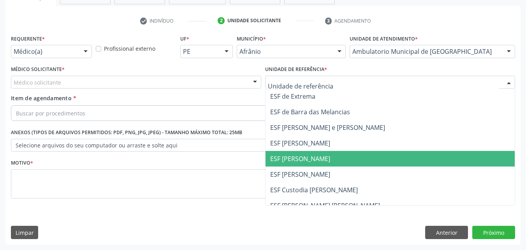
drag, startPoint x: 315, startPoint y: 159, endPoint x: 303, endPoint y: 141, distance: 21.5
click at [315, 158] on span "ESF [PERSON_NAME]" at bounding box center [300, 158] width 60 height 9
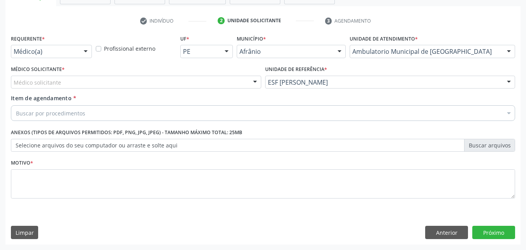
click at [104, 112] on div "Buscar por procedimentos" at bounding box center [263, 113] width 504 height 16
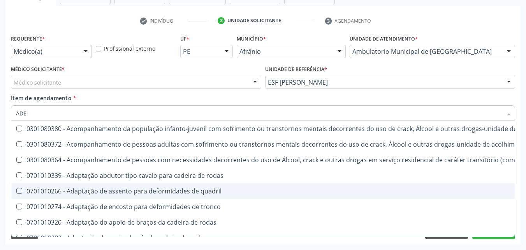
type input "ADEN"
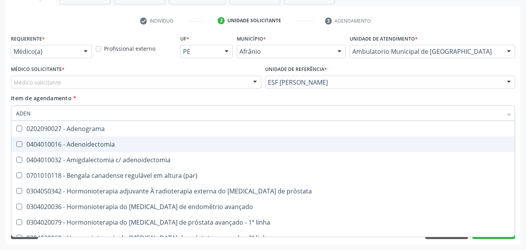
click at [97, 144] on div "0404010016 - Adenoidectomia" at bounding box center [263, 144] width 494 height 6
checkbox Adenoidectomia "true"
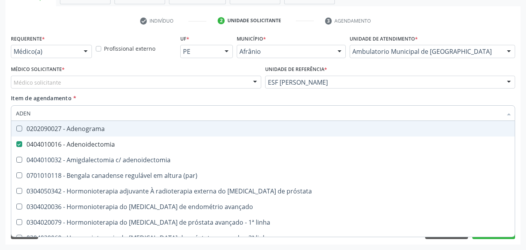
click at [249, 107] on input "ADEN" at bounding box center [259, 113] width 486 height 16
type input "ADEN"
click at [192, 79] on div "Médico solicitante" at bounding box center [136, 82] width 250 height 13
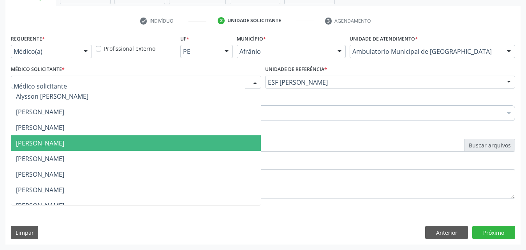
click at [134, 140] on span "[PERSON_NAME]" at bounding box center [136, 143] width 250 height 16
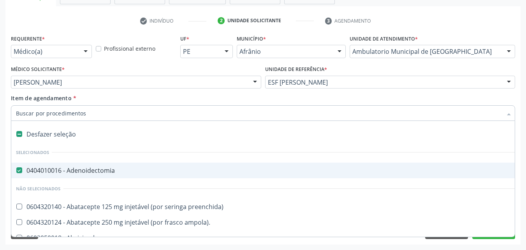
click at [18, 132] on label at bounding box center [19, 134] width 6 height 6
checkbox Adenoidectomia "false"
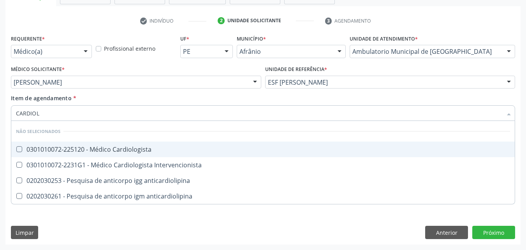
type input "CARDIOLO"
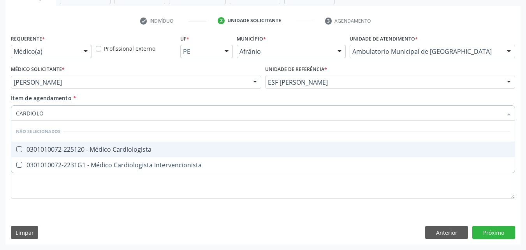
click at [55, 150] on div "0301010072-225120 - Médico Cardiologista" at bounding box center [263, 149] width 494 height 6
checkbox Cardiologista "true"
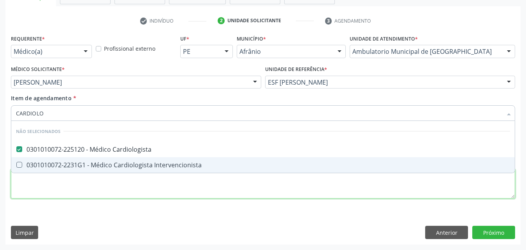
click at [63, 188] on div "Requerente * Médico(a) Médico(a) Enfermeiro(a) Paciente Nenhum resultado encont…" at bounding box center [263, 121] width 504 height 176
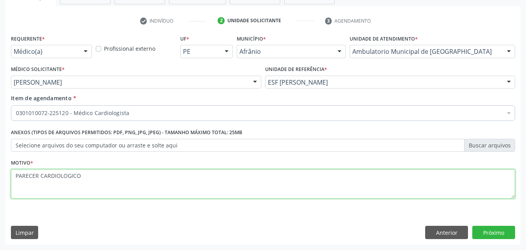
drag, startPoint x: 79, startPoint y: 174, endPoint x: 15, endPoint y: 171, distance: 64.4
click at [15, 171] on textarea "PARECER CARDIOLOGICO" at bounding box center [263, 184] width 504 height 30
type textarea "PARECER CARDIOLOGICO"
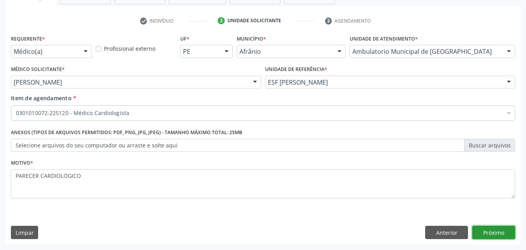
click at [488, 233] on button "Próximo" at bounding box center [493, 231] width 43 height 13
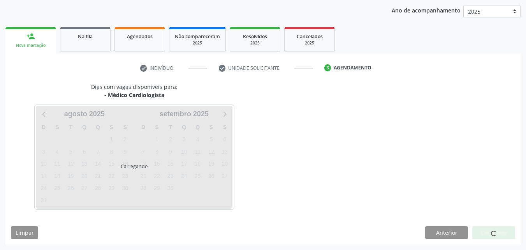
scroll to position [89, 0]
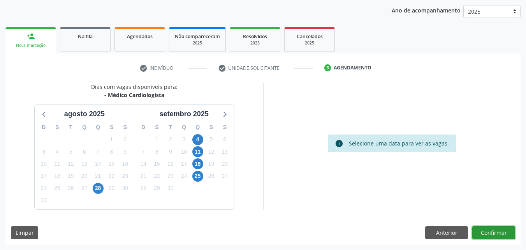
click at [490, 233] on button "Confirmar" at bounding box center [493, 232] width 43 height 13
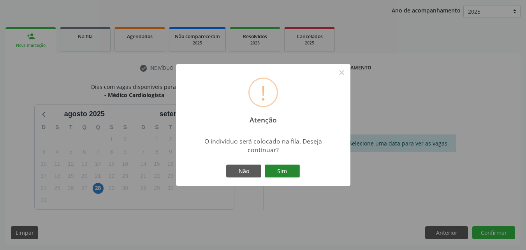
click at [290, 172] on button "Sim" at bounding box center [282, 170] width 35 height 13
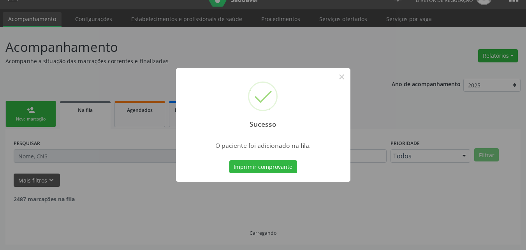
scroll to position [7, 0]
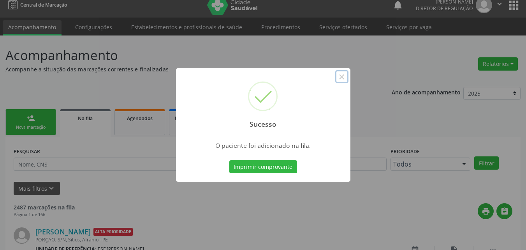
drag, startPoint x: 344, startPoint y: 73, endPoint x: 340, endPoint y: 74, distance: 4.4
click at [342, 74] on button "×" at bounding box center [341, 76] width 13 height 13
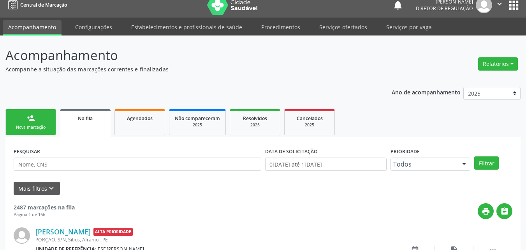
click at [42, 129] on div "Nova marcação" at bounding box center [30, 127] width 39 height 6
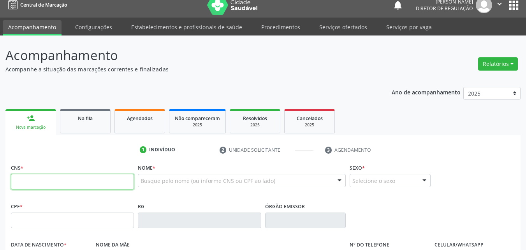
click at [123, 179] on input "text" at bounding box center [72, 182] width 123 height 16
type input "709 2032 3127 6639"
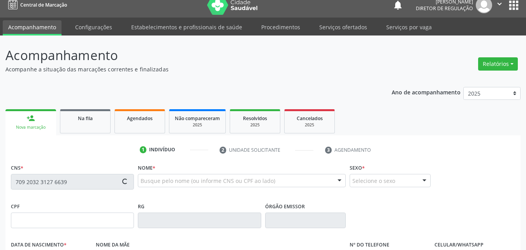
type input "04/07/2022"
type input "Mileny Rodrigues"
type input "S/N"
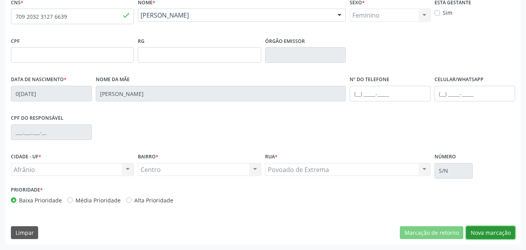
click at [493, 232] on button "Nova marcação" at bounding box center [490, 232] width 49 height 13
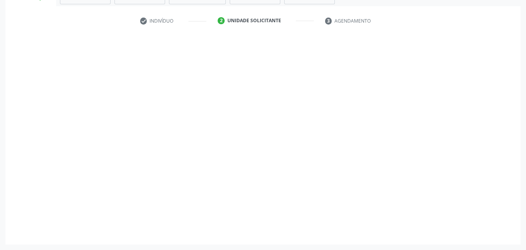
scroll to position [136, 0]
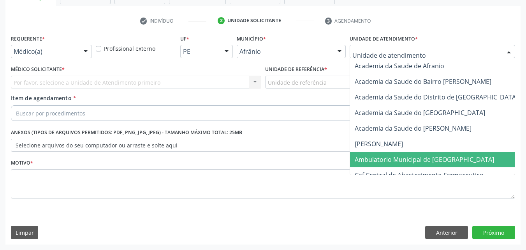
click at [421, 157] on span "Ambulatorio Municipal de [GEOGRAPHIC_DATA]" at bounding box center [424, 159] width 139 height 9
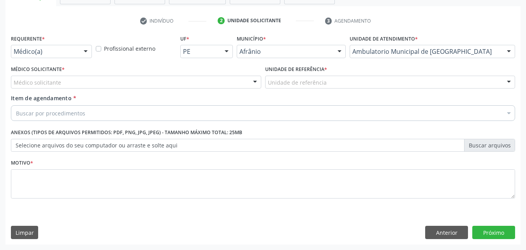
click at [331, 79] on div "Unidade de referência" at bounding box center [390, 82] width 250 height 13
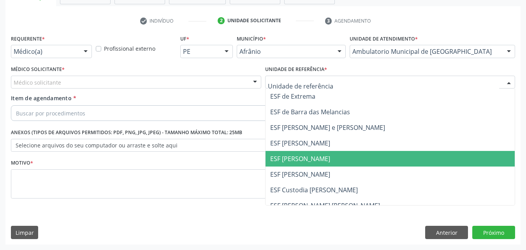
drag, startPoint x: 316, startPoint y: 158, endPoint x: 241, endPoint y: 148, distance: 76.2
click at [316, 158] on span "ESF [PERSON_NAME]" at bounding box center [300, 158] width 60 height 9
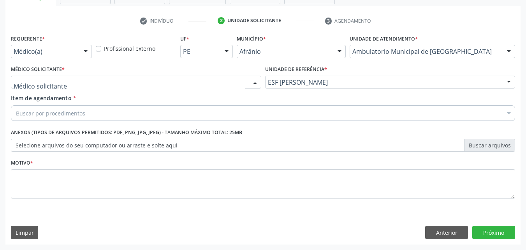
click at [105, 81] on div at bounding box center [136, 82] width 250 height 13
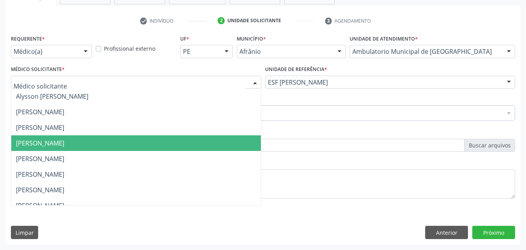
click at [64, 143] on span "[PERSON_NAME]" at bounding box center [40, 143] width 48 height 9
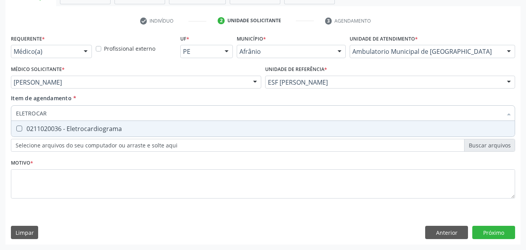
type input "ELETROCARD"
click at [81, 130] on div "0211020036 - Eletrocardiograma" at bounding box center [263, 128] width 494 height 6
checkbox Eletrocardiograma "true"
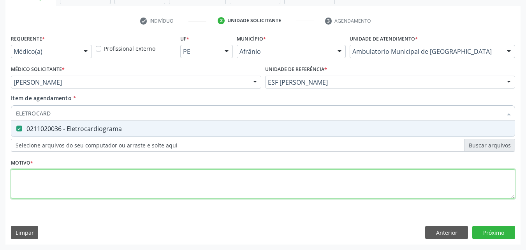
click at [88, 177] on div "Requerente * Médico(a) Médico(a) Enfermeiro(a) Paciente Nenhum resultado encont…" at bounding box center [263, 121] width 504 height 176
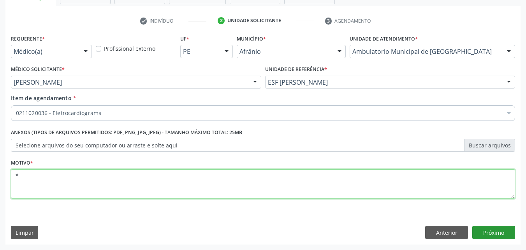
type textarea "*"
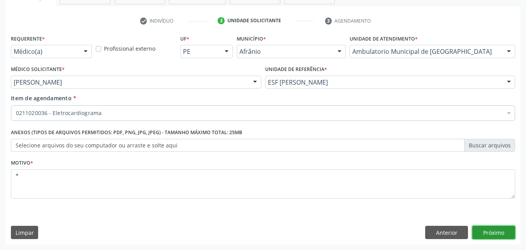
click at [494, 233] on button "Próximo" at bounding box center [493, 231] width 43 height 13
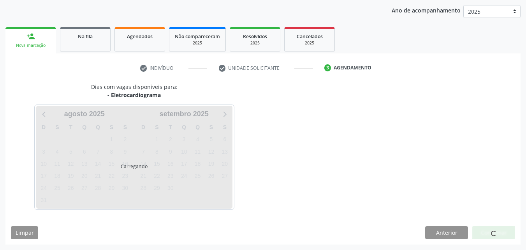
scroll to position [89, 0]
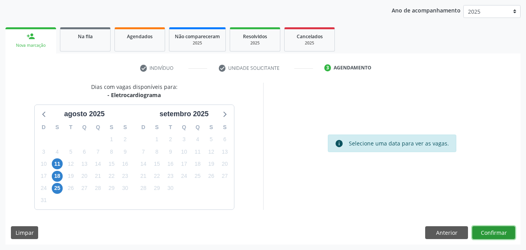
click at [498, 233] on button "Confirmar" at bounding box center [493, 232] width 43 height 13
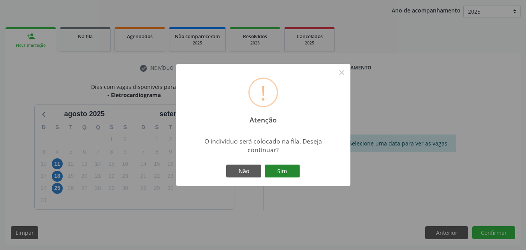
click at [296, 173] on button "Sim" at bounding box center [282, 170] width 35 height 13
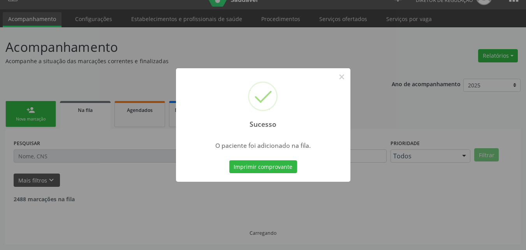
scroll to position [7, 0]
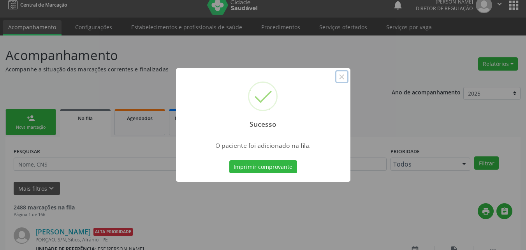
drag, startPoint x: 338, startPoint y: 78, endPoint x: 332, endPoint y: 85, distance: 9.1
click at [339, 78] on button "×" at bounding box center [341, 76] width 13 height 13
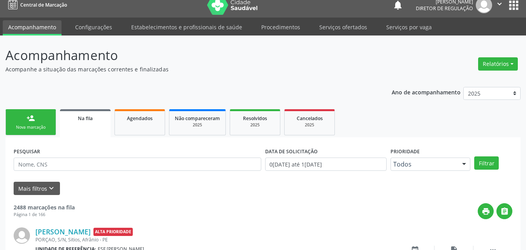
click at [38, 127] on div "Nova marcação" at bounding box center [30, 127] width 39 height 6
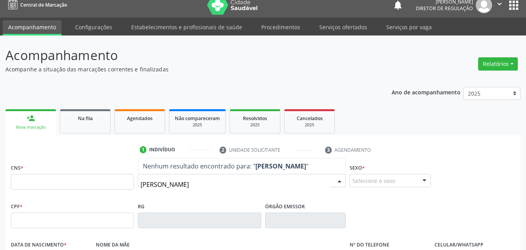
type input "ERENILSON FERREIRA"
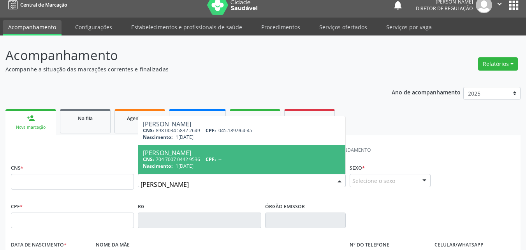
click at [184, 157] on div "CNS: 704 7007 0442 9536 CPF: --" at bounding box center [242, 159] width 198 height 7
type input "704 7007 0442 9536"
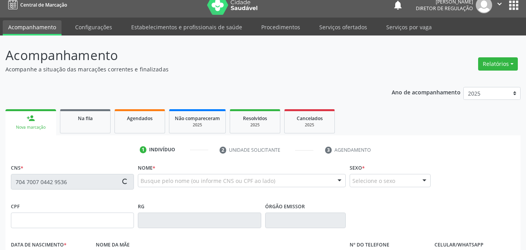
type input "14/08/1981"
type input "Roselita Santana Ferreira da Silva"
type input "(87) 98842-4108"
type input "045.189.964-45"
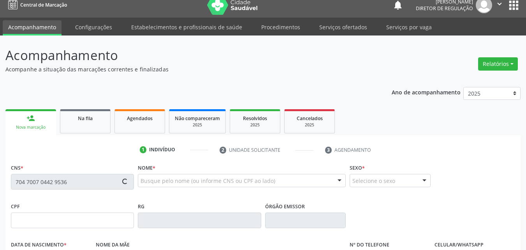
type input "S/N"
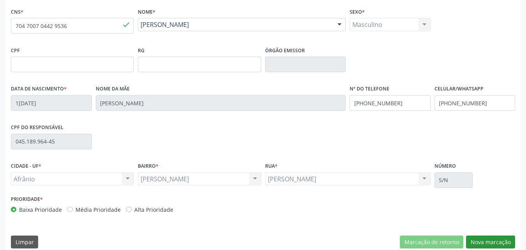
scroll to position [173, 0]
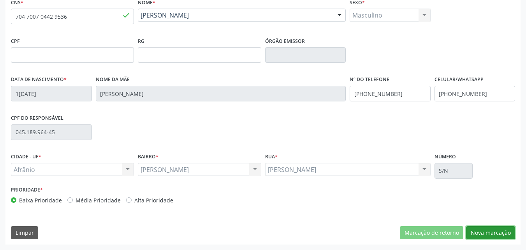
click at [493, 232] on button "Nova marcação" at bounding box center [490, 232] width 49 height 13
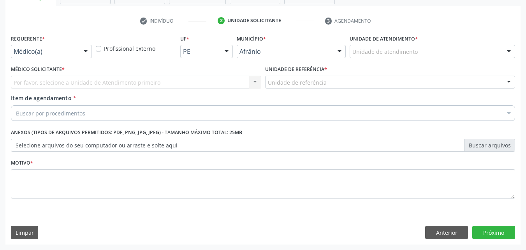
scroll to position [136, 0]
click at [417, 50] on div "Unidade de atendimento" at bounding box center [433, 51] width 166 height 13
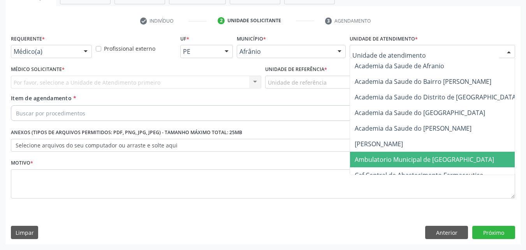
click at [428, 160] on span "Ambulatorio Municipal de [GEOGRAPHIC_DATA]" at bounding box center [424, 159] width 139 height 9
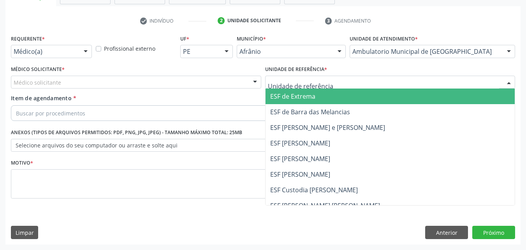
click at [336, 81] on div at bounding box center [390, 82] width 250 height 13
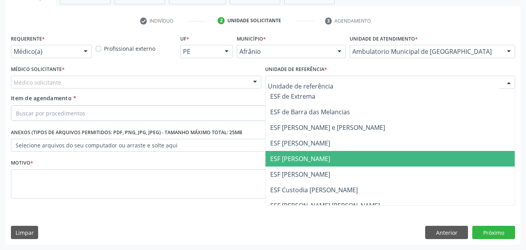
click at [311, 158] on span "ESF [PERSON_NAME]" at bounding box center [300, 158] width 60 height 9
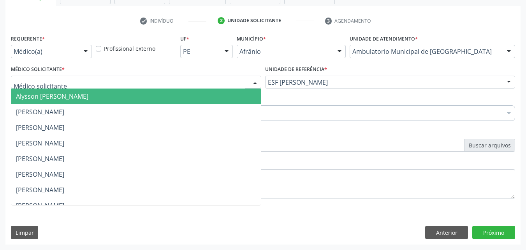
click at [183, 77] on div at bounding box center [136, 82] width 250 height 13
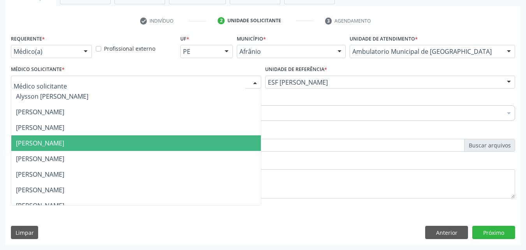
click at [167, 141] on span "[PERSON_NAME]" at bounding box center [136, 143] width 250 height 16
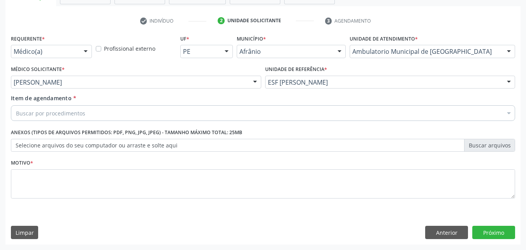
click at [137, 114] on div "Buscar por procedimentos" at bounding box center [263, 113] width 504 height 16
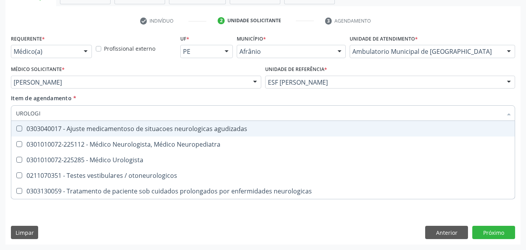
type input "UROLOGIS"
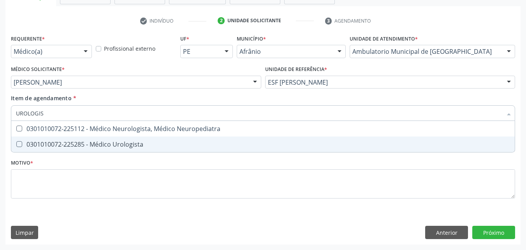
click at [125, 144] on div "0301010072-225285 - Médico Urologista" at bounding box center [263, 144] width 494 height 6
checkbox Urologista "true"
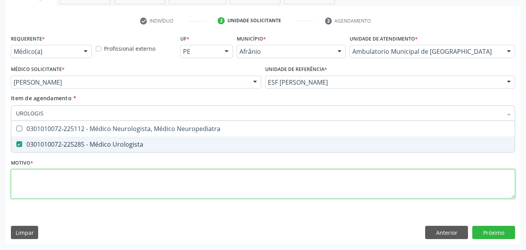
click at [104, 181] on div "Requerente * Médico(a) Médico(a) Enfermeiro(a) Paciente Nenhum resultado encont…" at bounding box center [263, 121] width 504 height 176
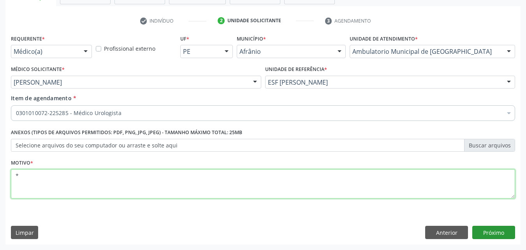
type textarea "*"
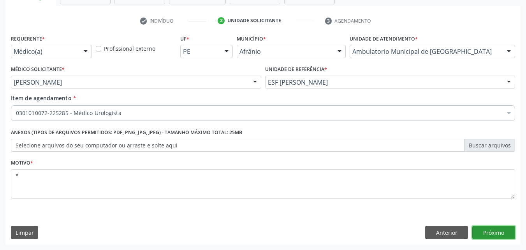
click at [500, 232] on button "Próximo" at bounding box center [493, 231] width 43 height 13
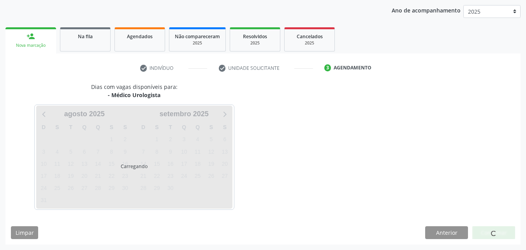
scroll to position [89, 0]
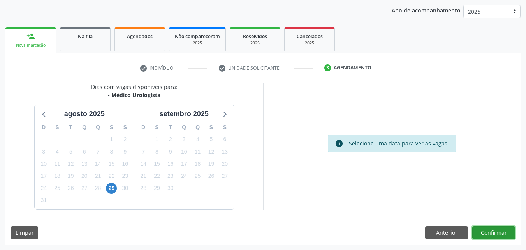
click at [494, 233] on button "Confirmar" at bounding box center [493, 232] width 43 height 13
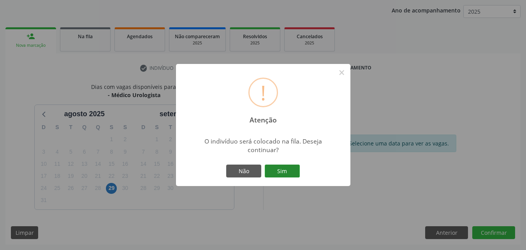
click at [285, 171] on button "Sim" at bounding box center [282, 170] width 35 height 13
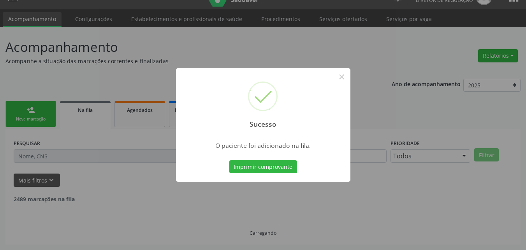
scroll to position [7, 0]
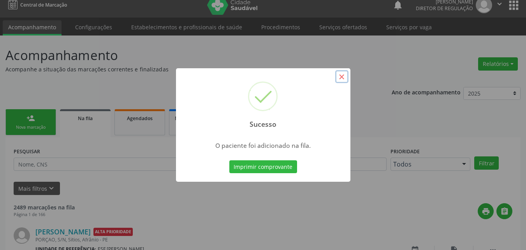
click at [340, 76] on button "×" at bounding box center [341, 76] width 13 height 13
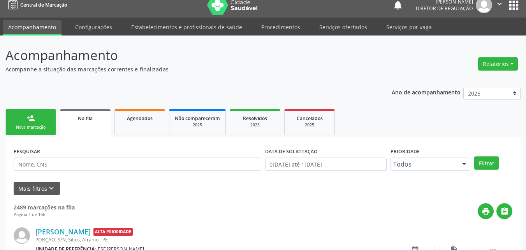
click at [42, 128] on div "Nova marcação" at bounding box center [30, 127] width 39 height 6
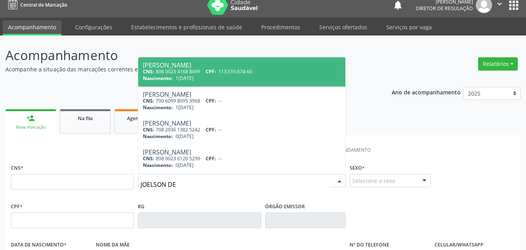
type input "JOELSON DE B"
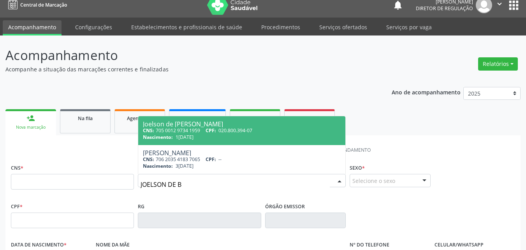
click at [215, 129] on span "CPF:" at bounding box center [211, 130] width 11 height 7
type input "705 0012 9734 1959"
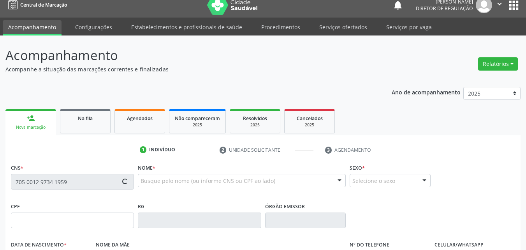
type input "020.800.394-07"
type input "12/04/1975"
type input "Alaíde de Brito Alencar"
type input "(87) 98818-9299"
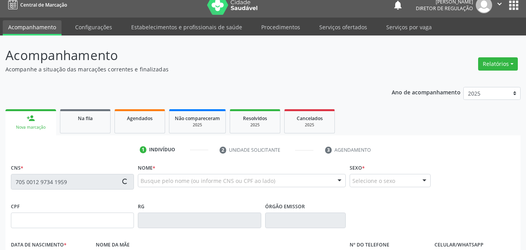
type input "S/N"
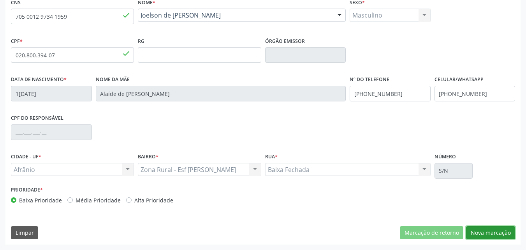
click at [487, 230] on button "Nova marcação" at bounding box center [490, 232] width 49 height 13
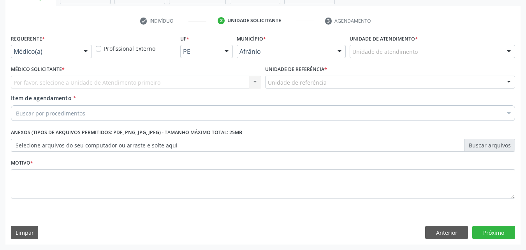
scroll to position [136, 0]
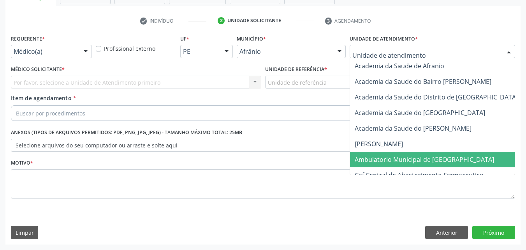
click at [412, 159] on span "Ambulatorio Municipal de [GEOGRAPHIC_DATA]" at bounding box center [424, 159] width 139 height 9
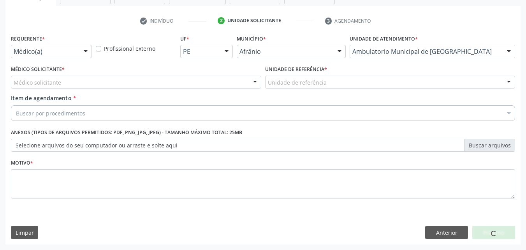
click at [339, 78] on div "Unidade de referência" at bounding box center [390, 82] width 250 height 13
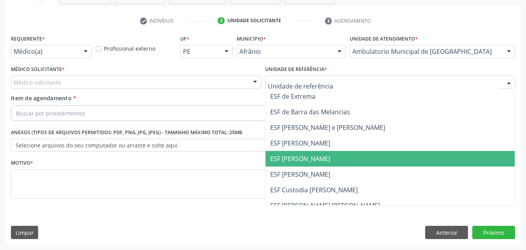
drag, startPoint x: 317, startPoint y: 157, endPoint x: 274, endPoint y: 146, distance: 44.6
click at [316, 157] on span "ESF [PERSON_NAME]" at bounding box center [300, 158] width 60 height 9
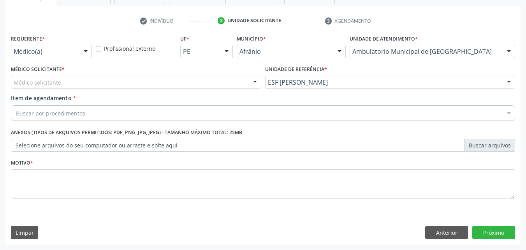
click at [194, 79] on div "Médico solicitante" at bounding box center [136, 82] width 250 height 13
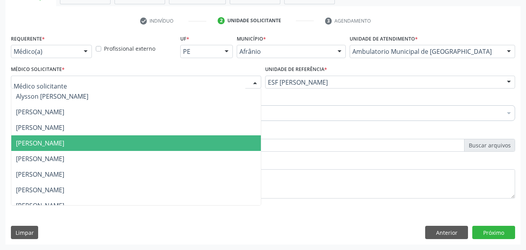
click at [178, 141] on span "[PERSON_NAME]" at bounding box center [136, 143] width 250 height 16
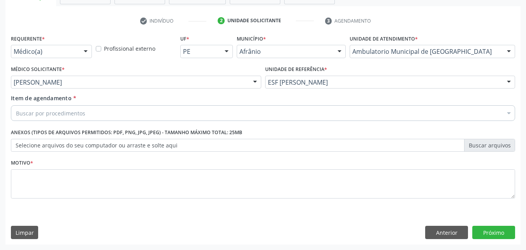
click at [174, 113] on div "Buscar por procedimentos" at bounding box center [263, 113] width 504 height 16
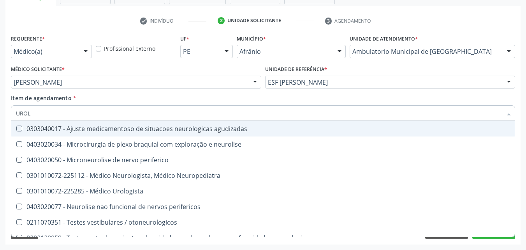
type input "UROLO"
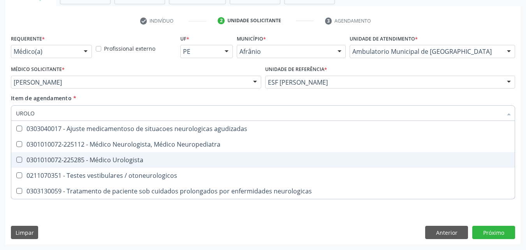
click at [138, 157] on div "0301010072-225285 - Médico Urologista" at bounding box center [263, 160] width 494 height 6
checkbox Urologista "true"
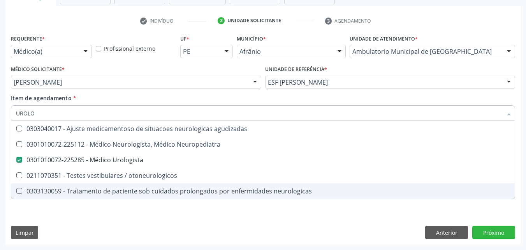
click at [340, 223] on div "Requerente * Médico(a) Médico(a) Enfermeiro(a) Paciente Nenhum resultado encont…" at bounding box center [262, 138] width 515 height 211
checkbox Neuropediatra "true"
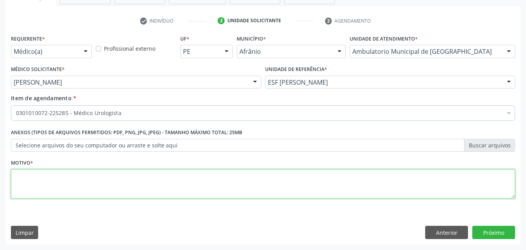
click at [143, 175] on textarea at bounding box center [263, 184] width 504 height 30
type textarea "*"
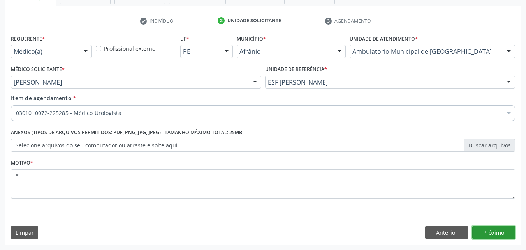
click at [488, 231] on button "Próximo" at bounding box center [493, 231] width 43 height 13
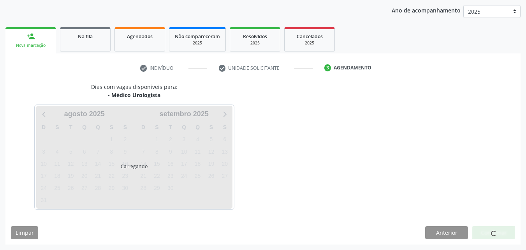
scroll to position [89, 0]
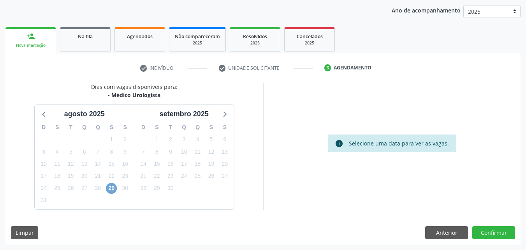
click at [110, 187] on span "29" at bounding box center [111, 188] width 11 height 11
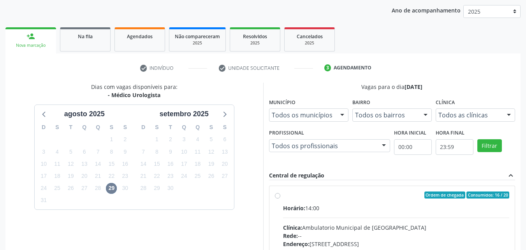
click at [295, 198] on div "Ordem de chegada Consumidos: 16 / 20" at bounding box center [396, 194] width 227 height 7
click at [280, 198] on input "Ordem de chegada Consumidos: 16 / 20 Horário: 14:00 Clínica: Ambulatorio Munici…" at bounding box center [277, 194] width 5 height 7
radio input "true"
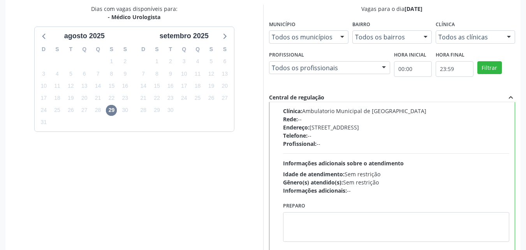
scroll to position [216, 0]
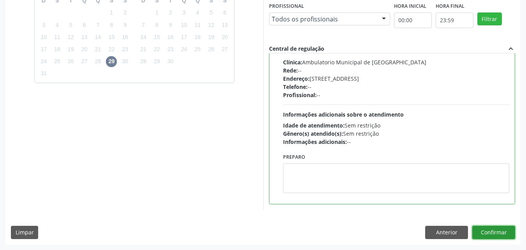
click at [490, 232] on button "Confirmar" at bounding box center [493, 231] width 43 height 13
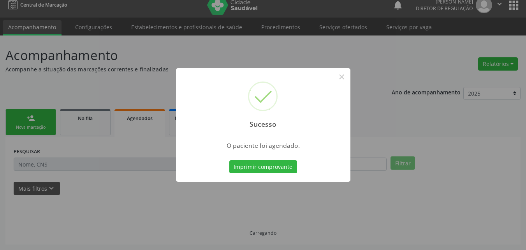
scroll to position [7, 0]
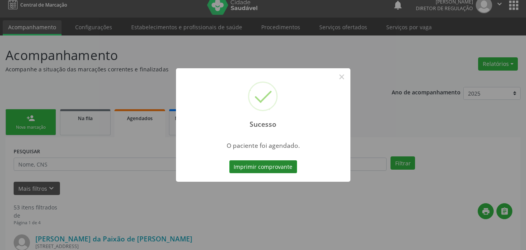
click at [286, 170] on button "Imprimir comprovante" at bounding box center [263, 166] width 68 height 13
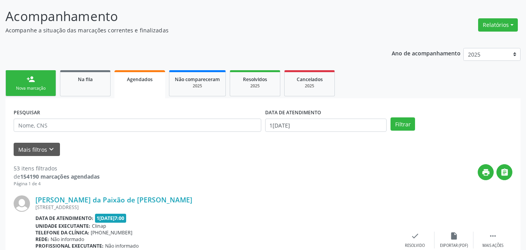
scroll to position [0, 0]
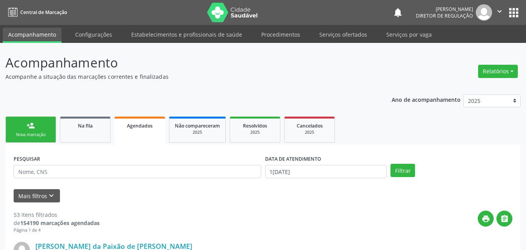
click at [36, 131] on link "person_add Nova marcação" at bounding box center [30, 129] width 51 height 26
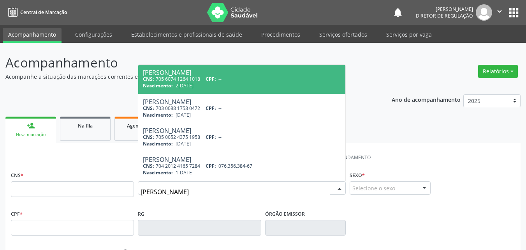
click at [207, 191] on input "JOSE RODRIGUES DE COUSA" at bounding box center [235, 192] width 189 height 16
type input "JOSE RODRIGUES DE SOUSA"
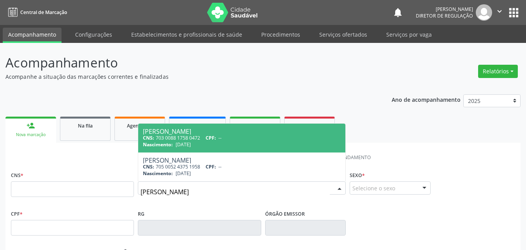
click at [241, 140] on div "CNS: 703 0088 1758 0472 CPF: --" at bounding box center [242, 137] width 198 height 7
type input "703 0088 1758 0472"
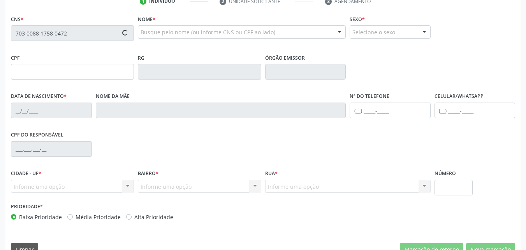
scroll to position [173, 0]
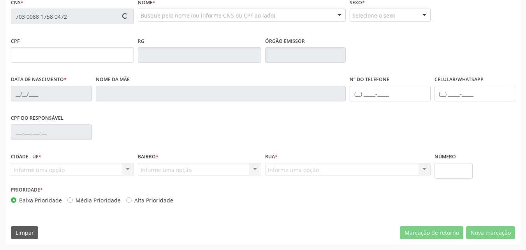
type input "21/08/1984"
type input "Julia Rodrigues de Souza"
type input "(87) 3988-2036"
type input "055.835.024-01"
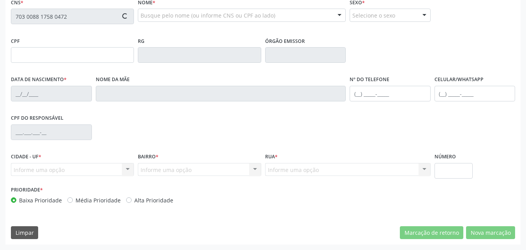
type input "S/N"
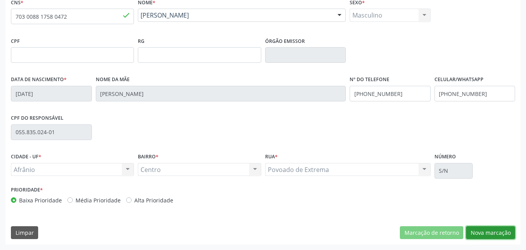
click at [481, 232] on button "Nova marcação" at bounding box center [490, 232] width 49 height 13
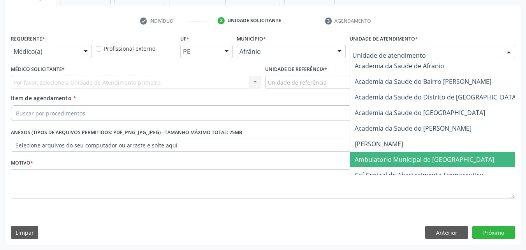
click at [409, 160] on span "Ambulatorio Municipal de [GEOGRAPHIC_DATA]" at bounding box center [424, 159] width 139 height 9
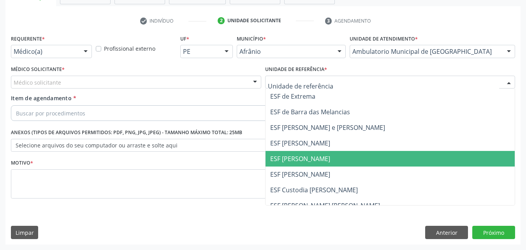
click at [317, 158] on span "ESF [PERSON_NAME]" at bounding box center [300, 158] width 60 height 9
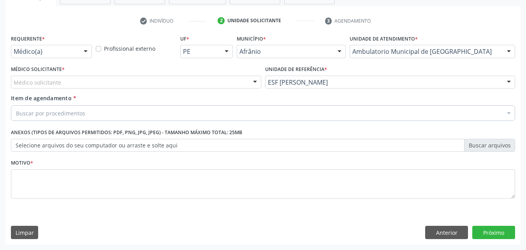
click at [116, 83] on div "Médico solicitante" at bounding box center [136, 82] width 250 height 13
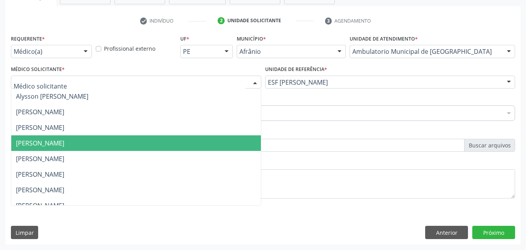
click at [121, 140] on span "[PERSON_NAME]" at bounding box center [136, 143] width 250 height 16
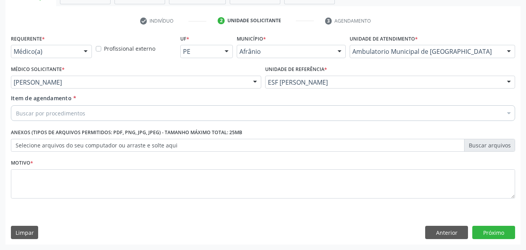
click at [103, 113] on div "Buscar por procedimentos" at bounding box center [263, 113] width 504 height 16
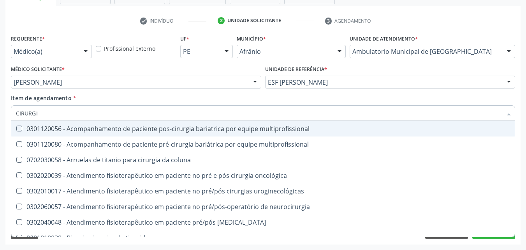
type input "CIRURGIA"
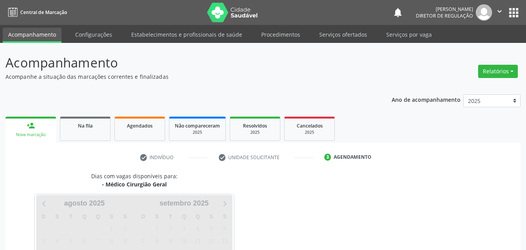
scroll to position [89, 0]
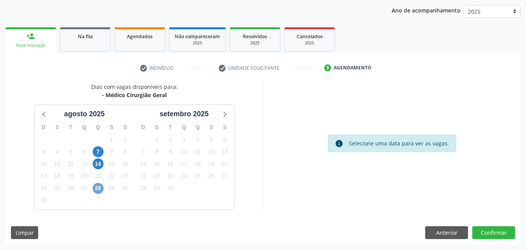
click at [98, 188] on span "28" at bounding box center [98, 188] width 11 height 11
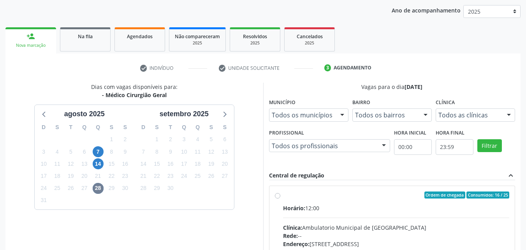
click at [331, 196] on div "Ordem de chegada Consumidos: 16 / 25" at bounding box center [396, 194] width 227 height 7
click at [280, 196] on input "Ordem de chegada Consumidos: 16 / 25 Horário: 12:00 Clínica: Ambulatorio Munici…" at bounding box center [277, 194] width 5 height 7
radio input "true"
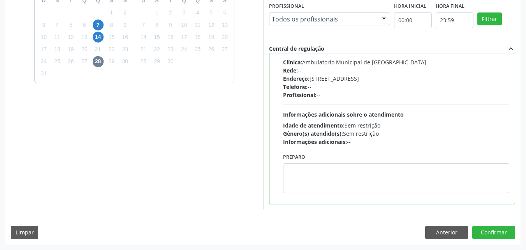
scroll to position [0, 0]
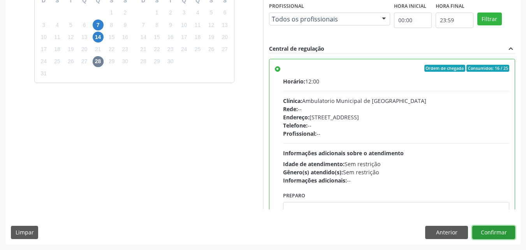
click at [495, 233] on button "Confirmar" at bounding box center [493, 231] width 43 height 13
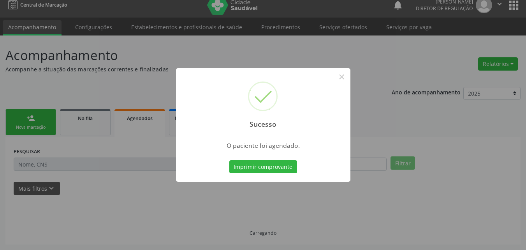
scroll to position [7, 0]
click at [278, 167] on button "Imprimir comprovante" at bounding box center [263, 166] width 68 height 13
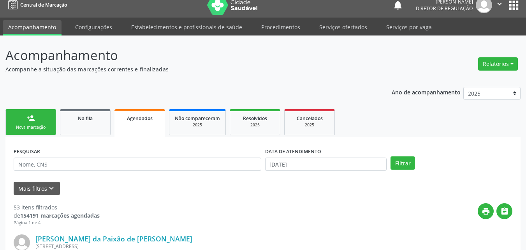
scroll to position [0, 0]
